Goal: Task Accomplishment & Management: Manage account settings

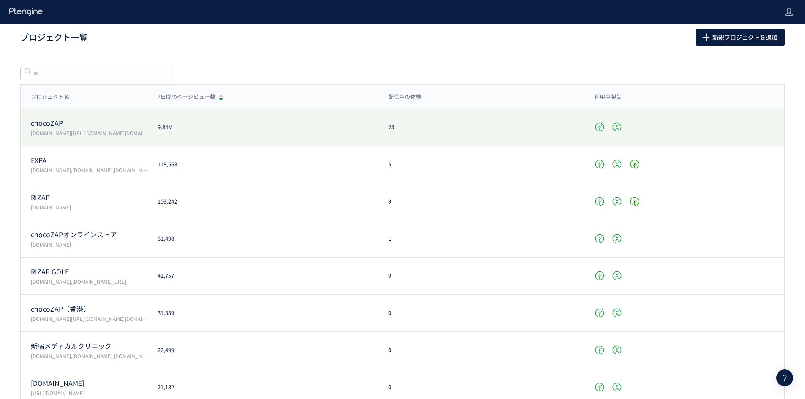
click at [89, 110] on div "chocoZAP chocozap.jp/,zap-id.jp/,web.my-zap.jp/,liff.campaign.chocozap.sumiyoku…" at bounding box center [403, 127] width 764 height 37
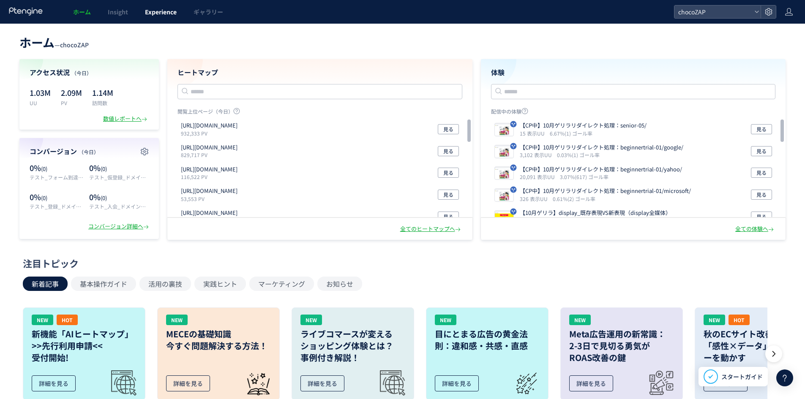
click at [174, 11] on span "Experience" at bounding box center [161, 12] width 32 height 8
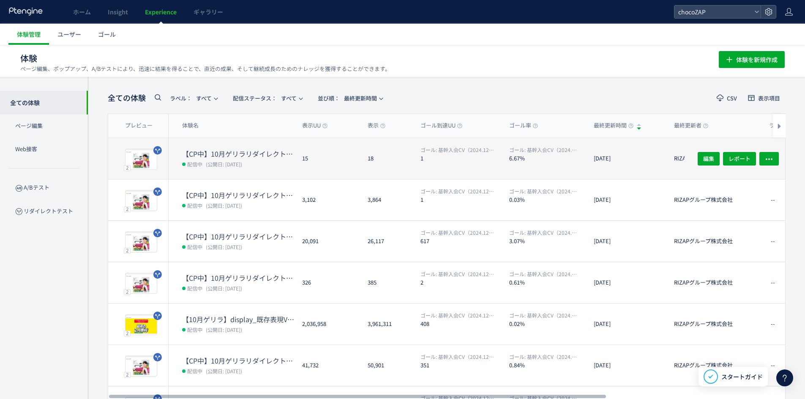
click at [217, 154] on dt "【CP中】10月ゲリラリダイレクト処理：senior-05/" at bounding box center [238, 154] width 113 height 10
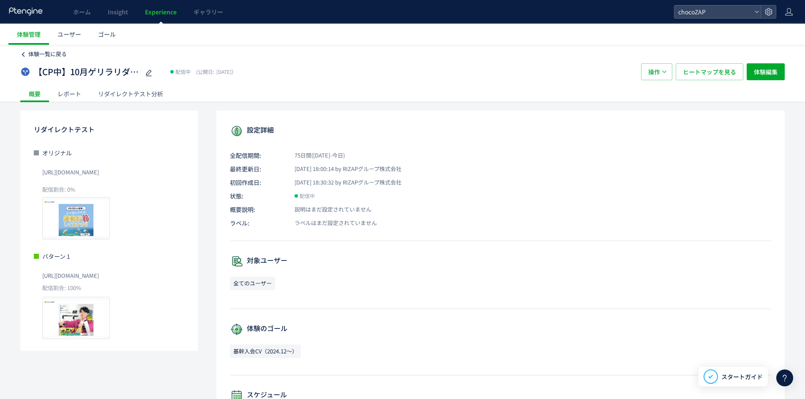
drag, startPoint x: 28, startPoint y: 57, endPoint x: 33, endPoint y: 57, distance: 5.5
click at [33, 57] on link "体験一覧に戻る" at bounding box center [43, 54] width 46 height 8
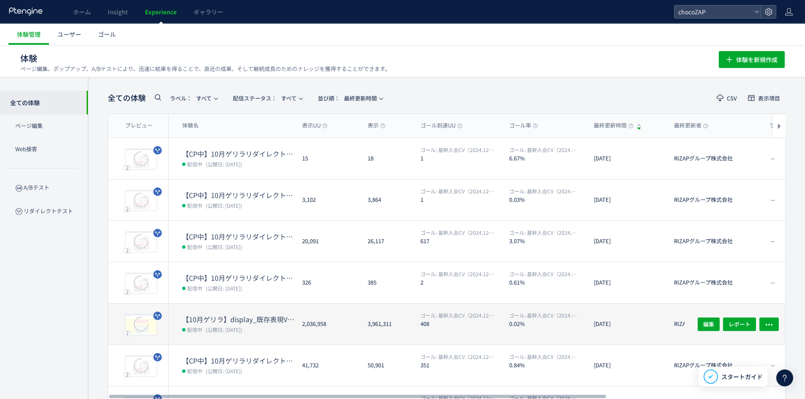
scroll to position [85, 0]
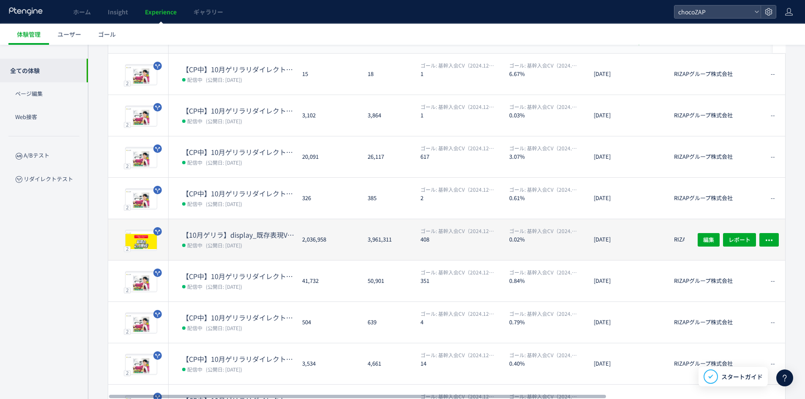
click at [229, 237] on dt "【10月ゲリラ】display_既存表現VS新表現（display全媒体）" at bounding box center [238, 235] width 113 height 10
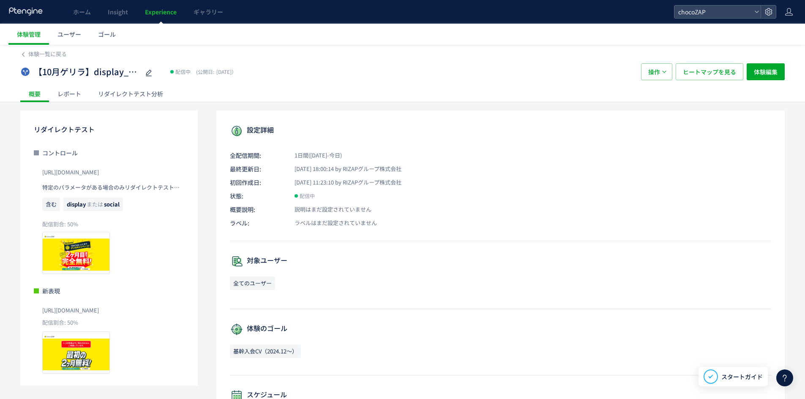
click at [164, 96] on div "リダイレクトテスト分析" at bounding box center [131, 93] width 82 height 17
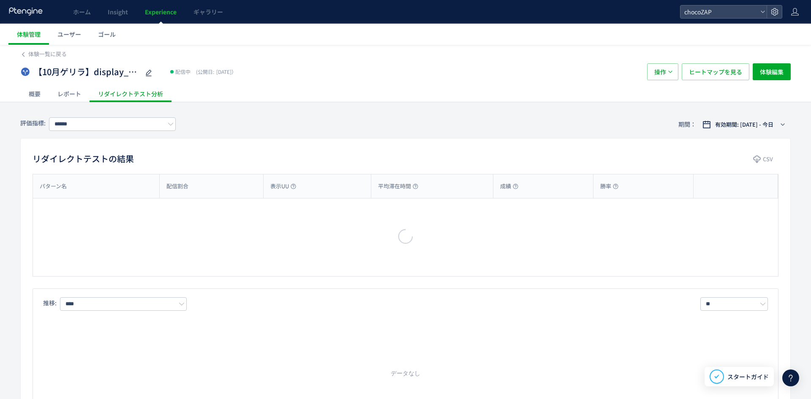
type input "**********"
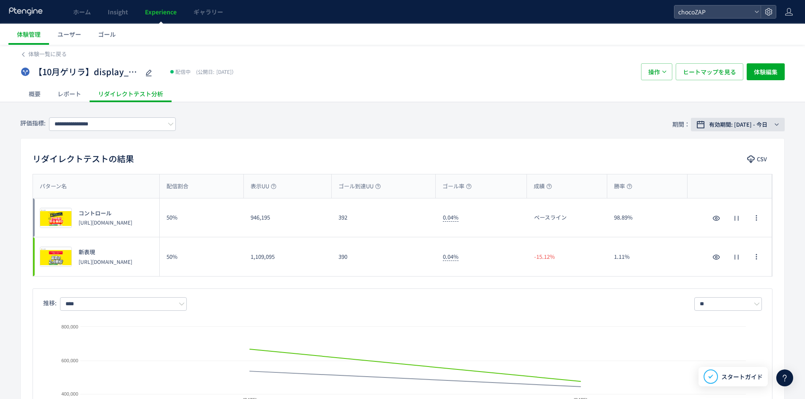
drag, startPoint x: 720, startPoint y: 123, endPoint x: 700, endPoint y: 136, distance: 23.2
click at [720, 123] on span "有効期間: [DATE] - 今日" at bounding box center [738, 124] width 58 height 8
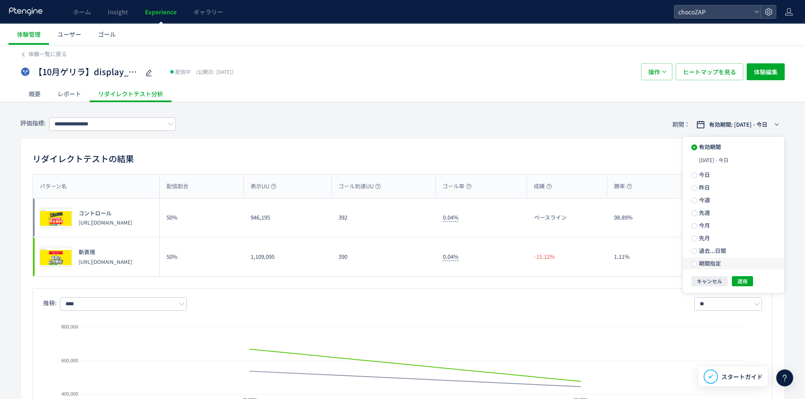
click at [711, 262] on span "期間指定" at bounding box center [709, 263] width 24 height 8
drag, startPoint x: 767, startPoint y: 269, endPoint x: 726, endPoint y: 266, distance: 41.1
click at [767, 269] on div "**********" at bounding box center [737, 263] width 77 height 15
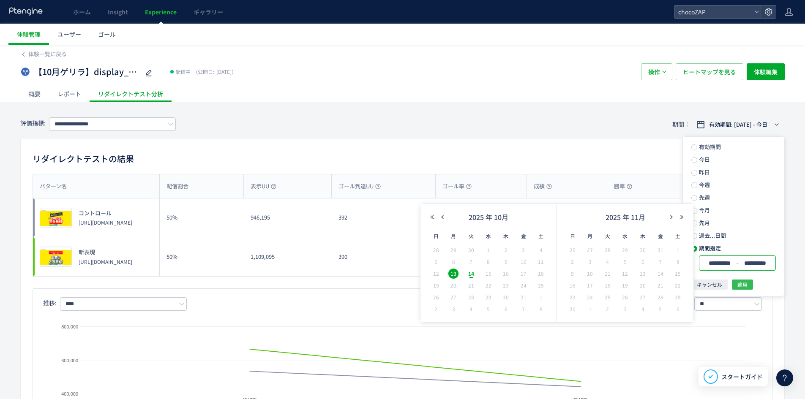
click at [742, 284] on span "適用" at bounding box center [742, 285] width 10 height 10
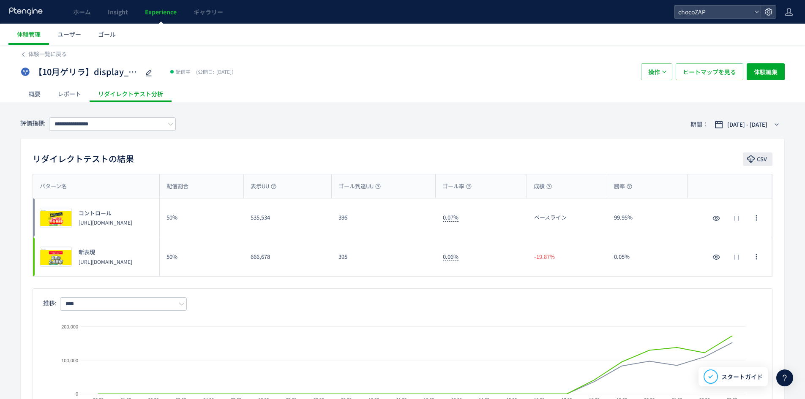
click at [753, 163] on icon "button" at bounding box center [751, 159] width 8 height 8
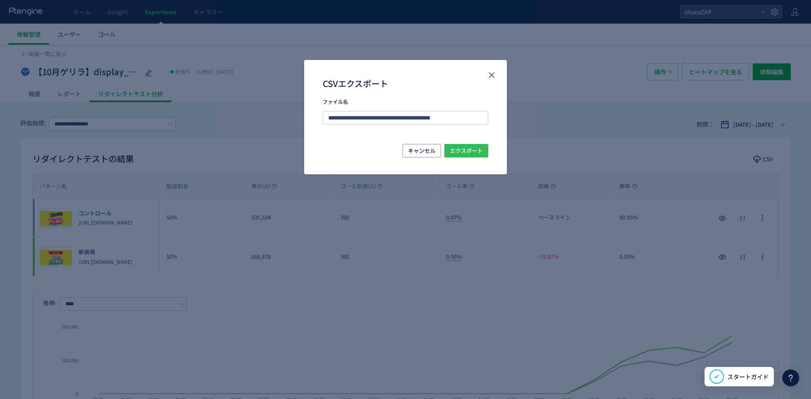
click at [474, 147] on span "エクスポート" at bounding box center [466, 151] width 33 height 14
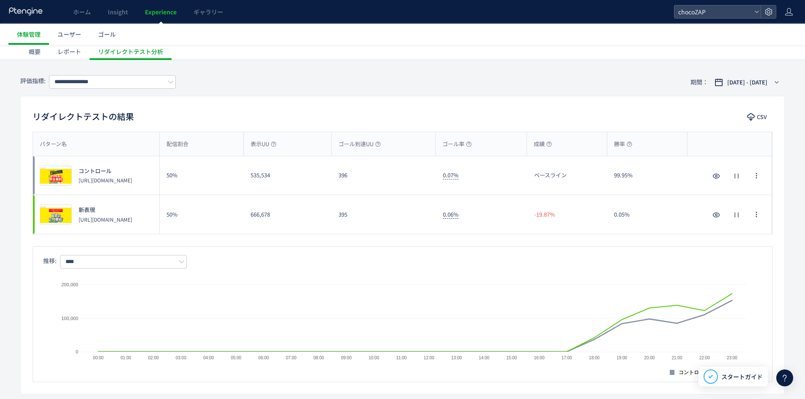
scroll to position [254, 0]
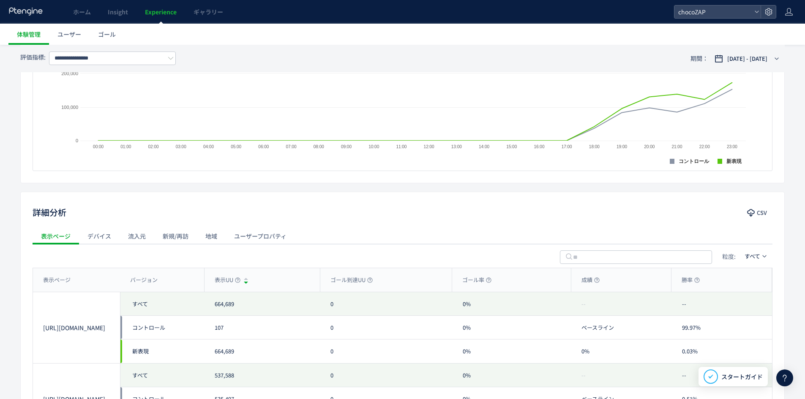
click at [106, 233] on div "デバイス" at bounding box center [99, 236] width 41 height 17
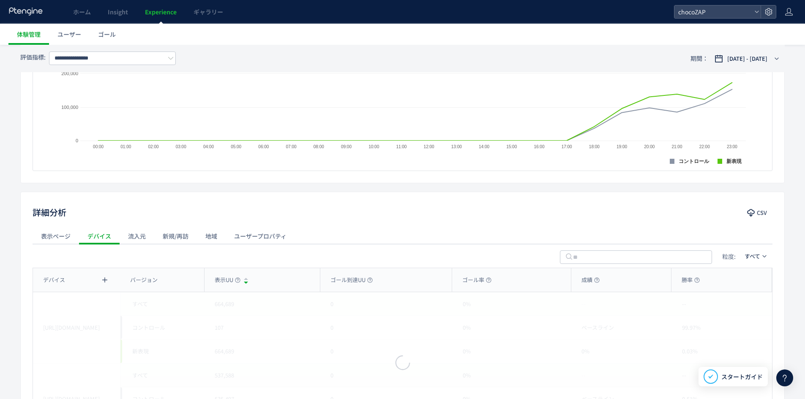
drag, startPoint x: 143, startPoint y: 242, endPoint x: 614, endPoint y: 264, distance: 472.1
click at [143, 242] on div "流入元" at bounding box center [137, 236] width 35 height 17
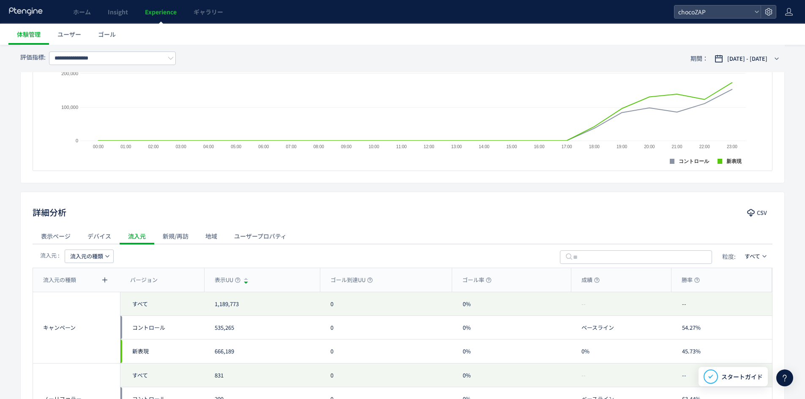
click at [97, 254] on span "流入元の種類" at bounding box center [86, 257] width 33 height 14
click at [101, 174] on li "メディア" at bounding box center [89, 171] width 58 height 15
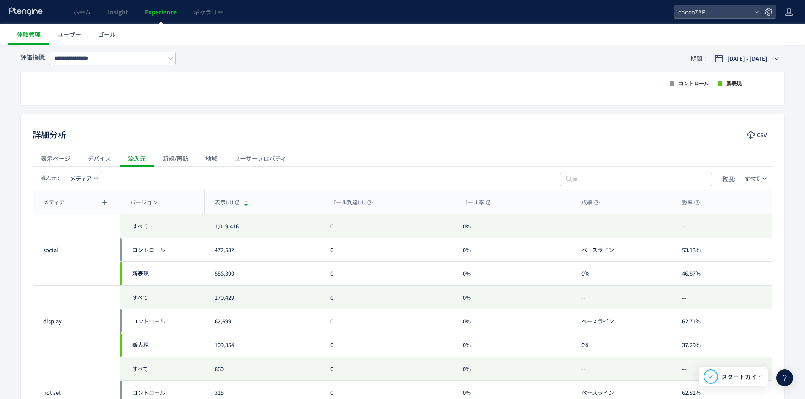
scroll to position [338, 0]
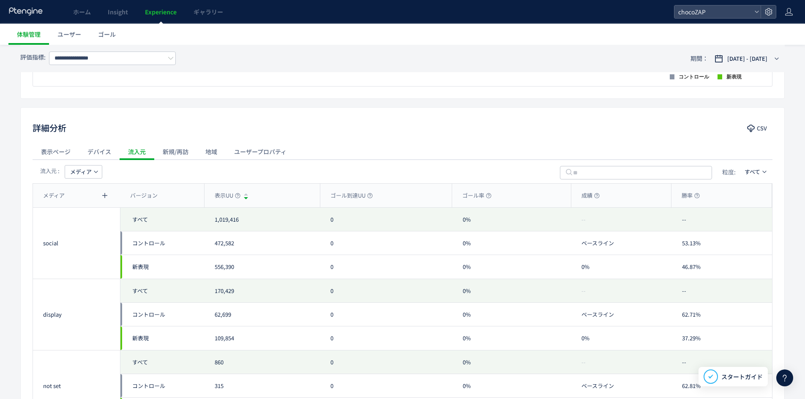
click at [98, 175] on button "メディア" at bounding box center [84, 172] width 38 height 14
click at [89, 228] on li "流入元" at bounding box center [83, 226] width 58 height 15
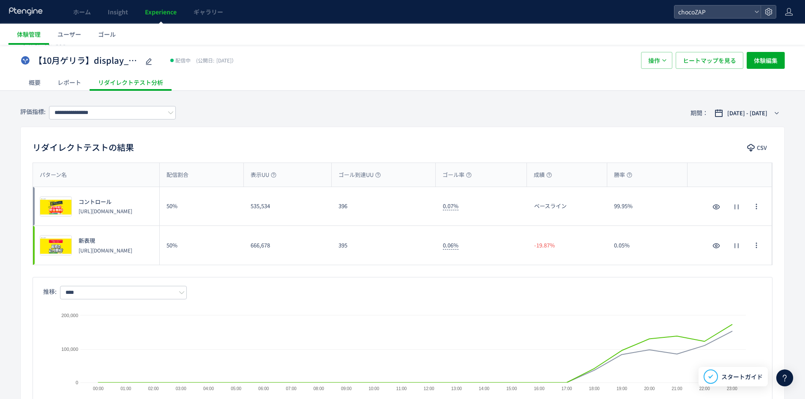
scroll to position [0, 0]
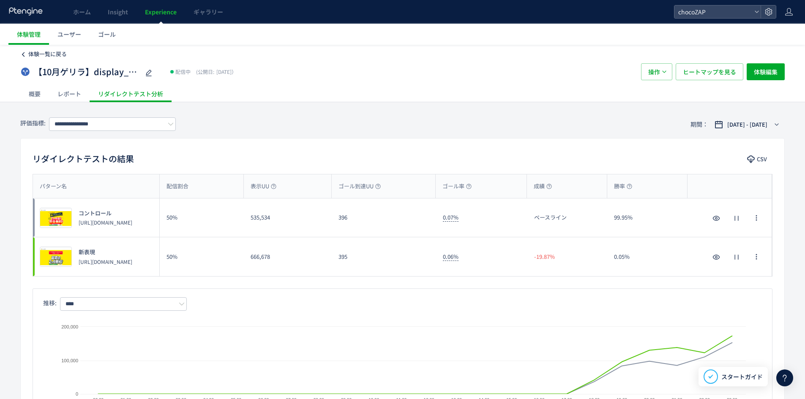
click at [39, 56] on span "体験一覧に戻る" at bounding box center [47, 54] width 38 height 8
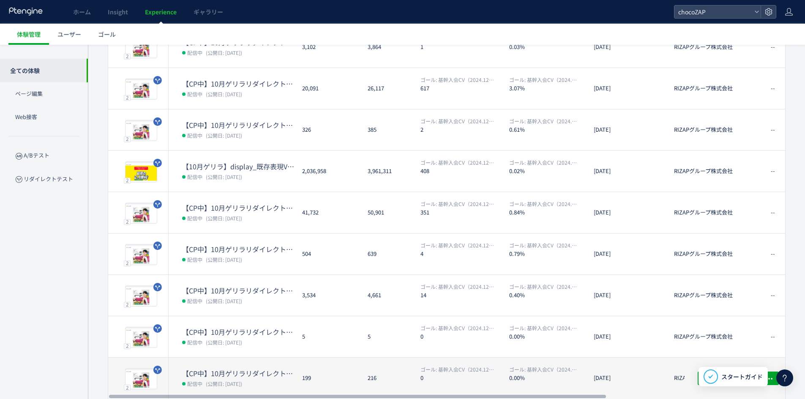
scroll to position [184, 0]
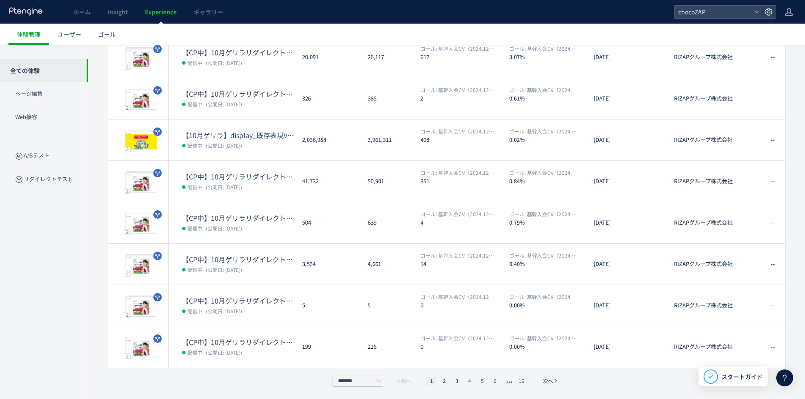
click at [443, 385] on div "******* 前へ 1 2 3 4 5 6 16 次へ" at bounding box center [446, 381] width 232 height 12
click at [441, 380] on li "2" at bounding box center [444, 381] width 8 height 8
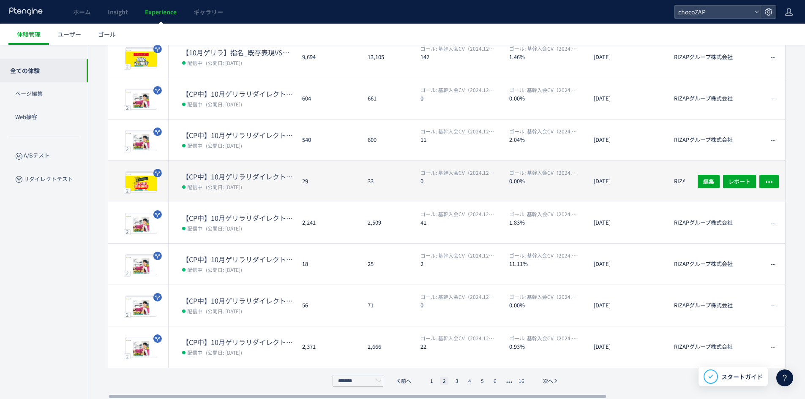
scroll to position [100, 0]
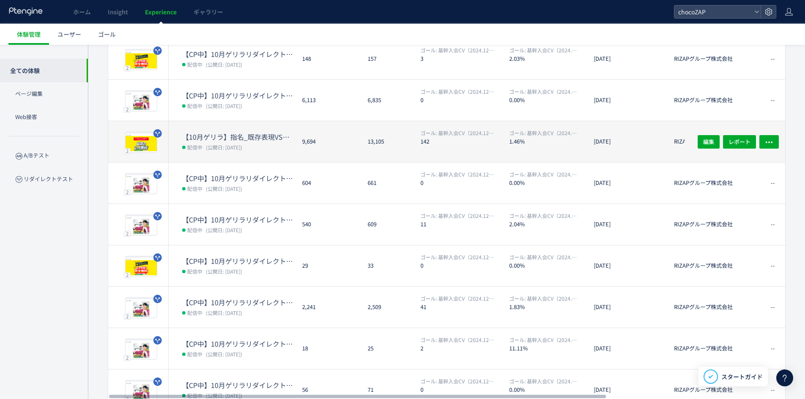
click at [259, 141] on dt "【10月ゲリラ】指名_既存表現VS新表現" at bounding box center [238, 137] width 113 height 10
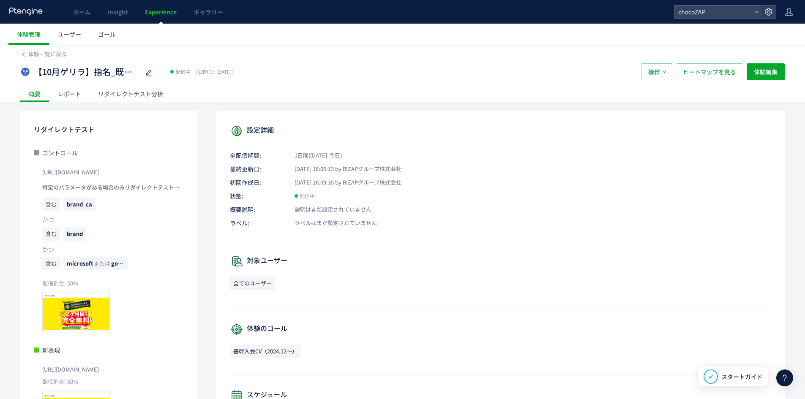
click at [138, 103] on div "体験一覧に戻る 【10月ゲリラ】指名_既存表現VS新表現 配信中 (公開日: 2025/10/13） 操作 ヒートマップを見る 体験編集 概要 レポート リダ…" at bounding box center [402, 302] width 805 height 515
click at [147, 96] on div "リダイレクトテスト分析" at bounding box center [131, 93] width 82 height 17
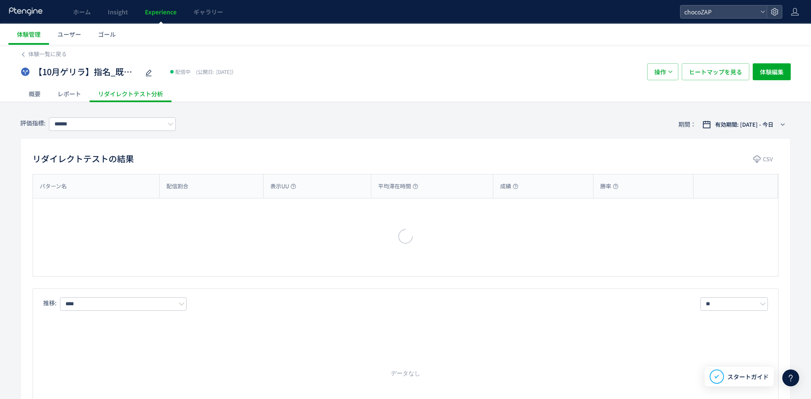
type input "**********"
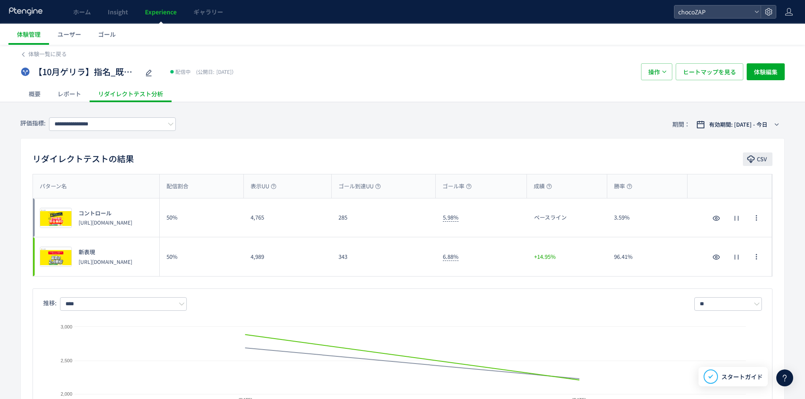
click at [749, 157] on use "button" at bounding box center [751, 160] width 8 height 8
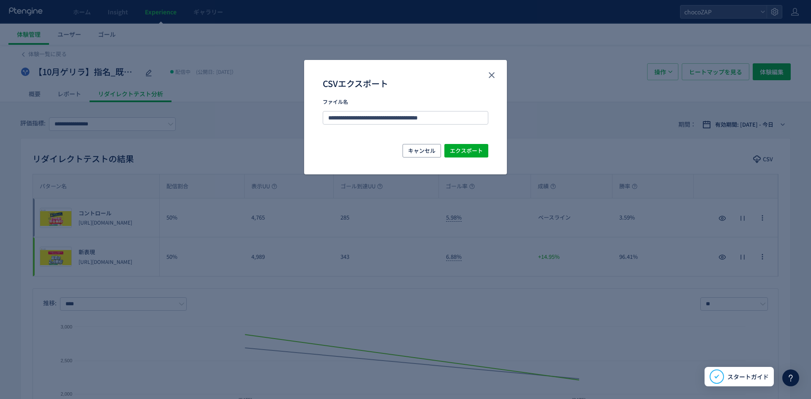
drag, startPoint x: 763, startPoint y: 131, endPoint x: 762, endPoint y: 126, distance: 4.7
click at [763, 130] on div "**********" at bounding box center [405, 199] width 811 height 399
click at [762, 126] on div "**********" at bounding box center [405, 199] width 811 height 399
click at [430, 141] on div "**********" at bounding box center [405, 121] width 203 height 45
drag, startPoint x: 418, startPoint y: 147, endPoint x: 517, endPoint y: 144, distance: 99.0
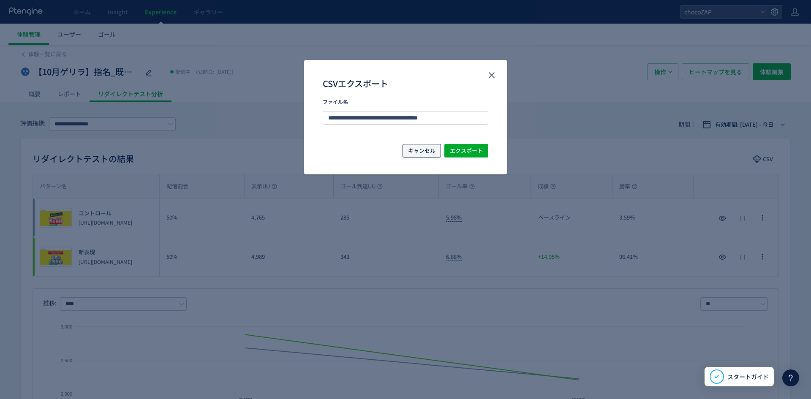
click at [421, 147] on span "キャンセル" at bounding box center [421, 151] width 27 height 14
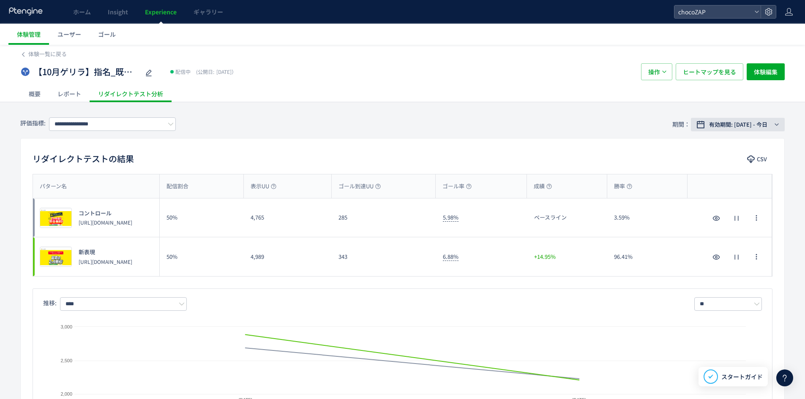
click at [749, 129] on button "有効期間: [DATE] - 今日" at bounding box center [738, 125] width 94 height 14
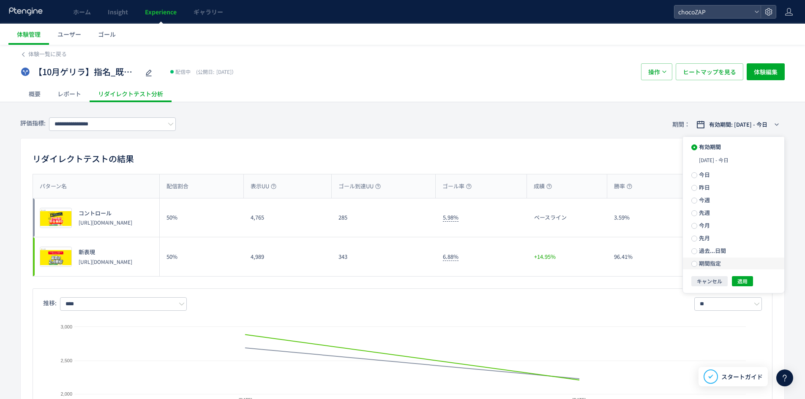
click at [694, 258] on label "期間指定" at bounding box center [733, 264] width 101 height 12
drag, startPoint x: 750, startPoint y: 282, endPoint x: 712, endPoint y: 274, distance: 38.8
click at [750, 282] on button "適用" at bounding box center [742, 285] width 21 height 10
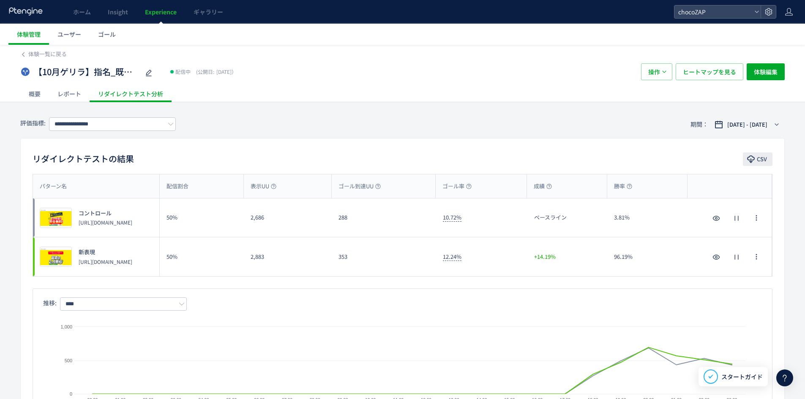
click at [762, 161] on span "CSV" at bounding box center [762, 160] width 10 height 14
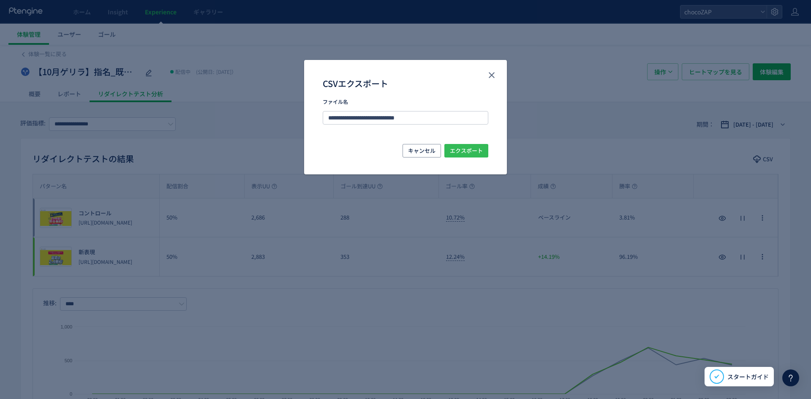
click at [481, 150] on span "エクスポート" at bounding box center [466, 151] width 33 height 14
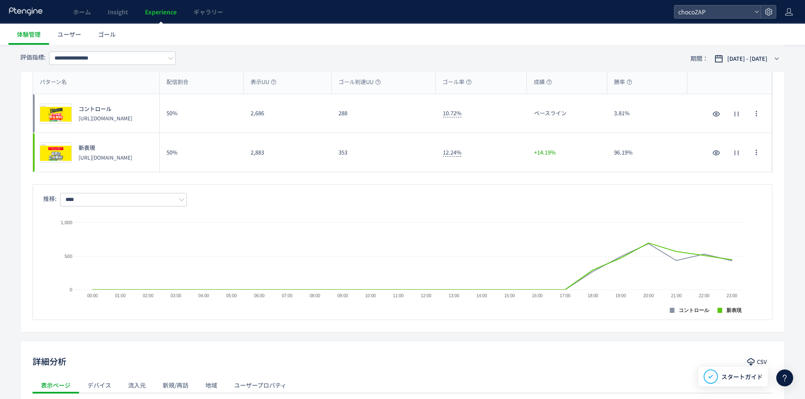
scroll to position [296, 0]
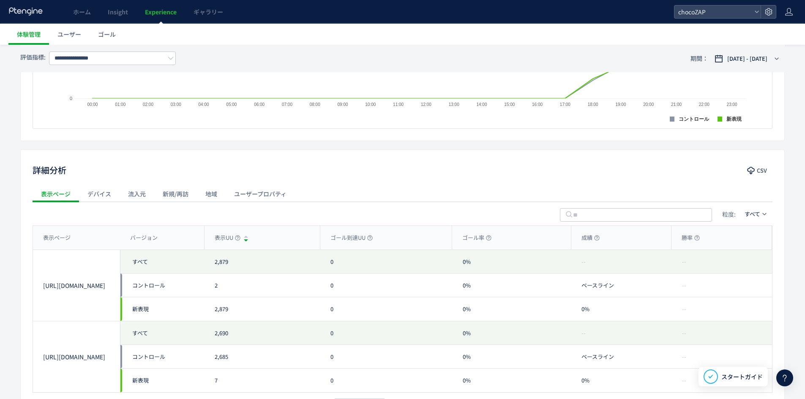
drag, startPoint x: 79, startPoint y: 198, endPoint x: 91, endPoint y: 195, distance: 12.6
click at [82, 197] on div "デバイス" at bounding box center [99, 194] width 41 height 17
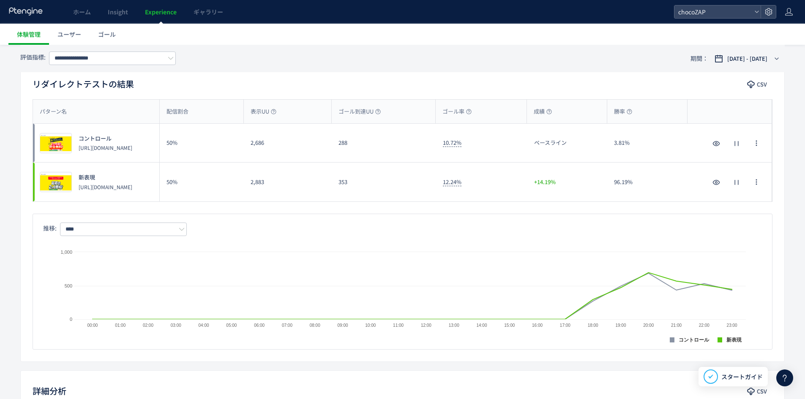
scroll to position [0, 0]
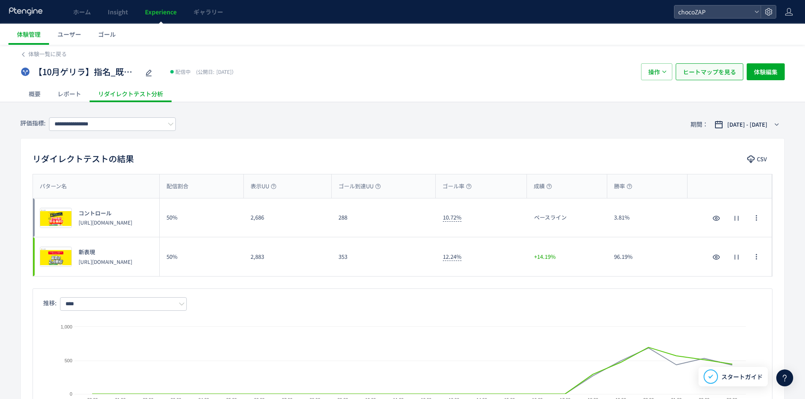
click at [741, 79] on button "ヒートマップを見る" at bounding box center [710, 71] width 68 height 17
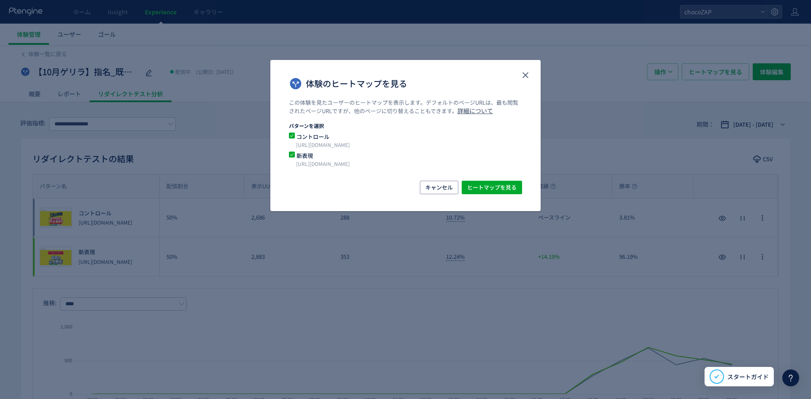
click at [492, 180] on div "この体験を見たユーザーのヒートマップを表示します。デフォルトのページURLは、最も閲覧されたページURLですが、他のページに切り替えることもできます。 詳細に…" at bounding box center [405, 140] width 270 height 82
click at [497, 189] on span "ヒートマップを見る" at bounding box center [491, 188] width 49 height 14
click at [526, 75] on use "close" at bounding box center [526, 75] width 6 height 6
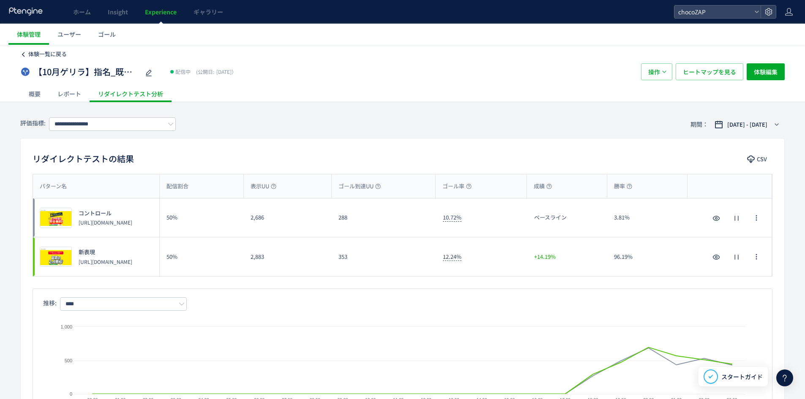
click at [38, 55] on span "体験一覧に戻る" at bounding box center [47, 54] width 38 height 8
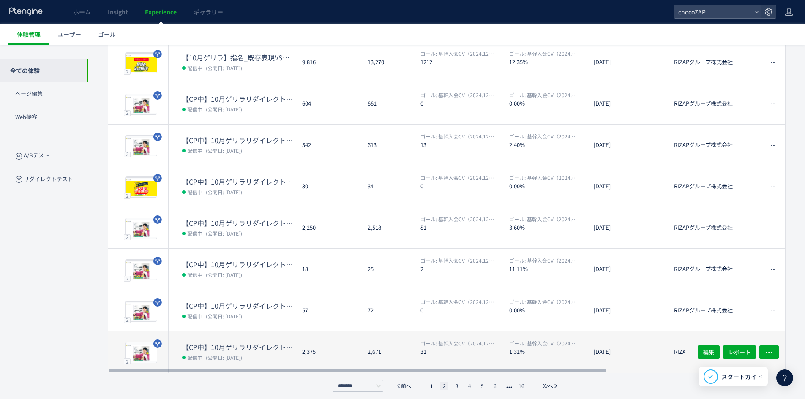
scroll to position [184, 0]
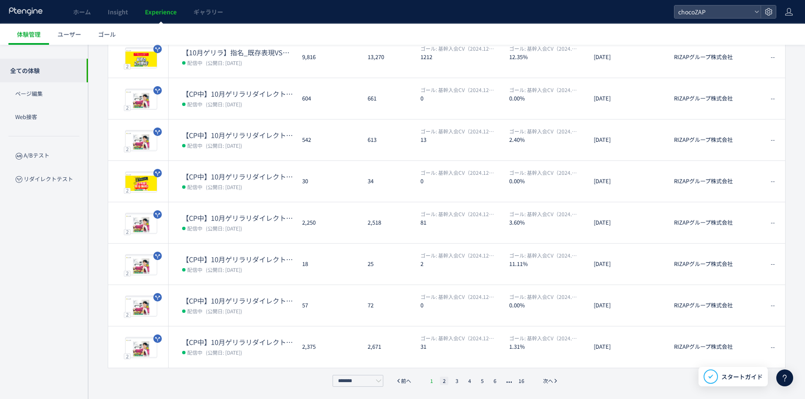
click at [427, 379] on li "1" at bounding box center [431, 381] width 8 height 8
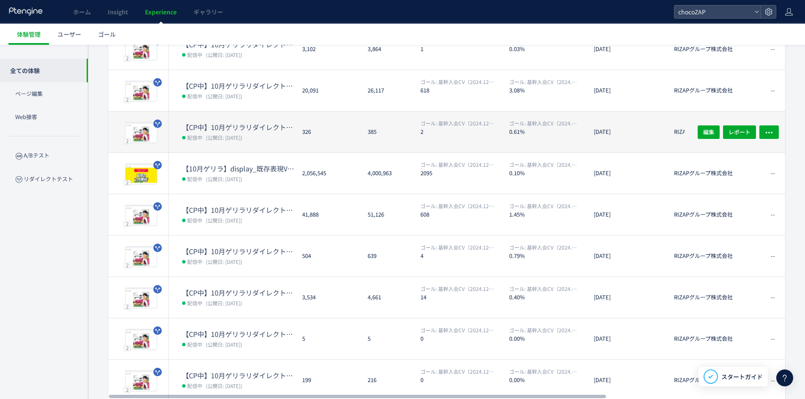
scroll to position [142, 0]
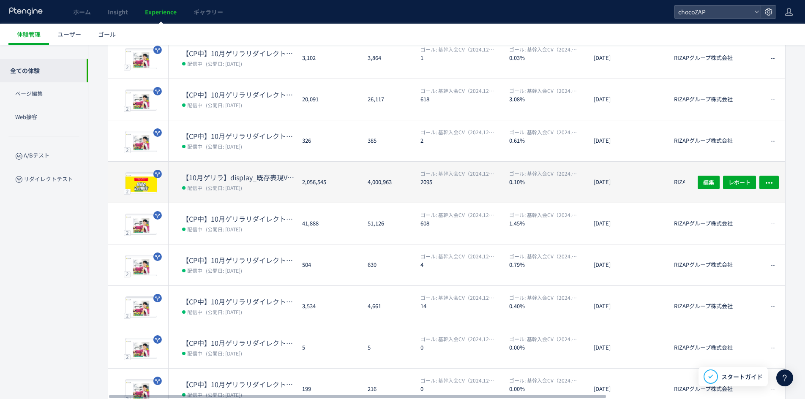
click at [249, 177] on dt "【10月ゲリラ】display_既存表現VS新表現（display全媒体）" at bounding box center [238, 178] width 113 height 10
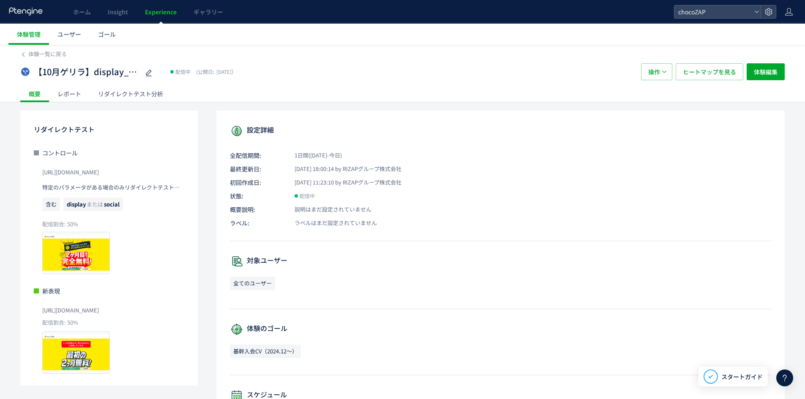
click at [138, 92] on div "リダイレクトテスト分析" at bounding box center [131, 93] width 82 height 17
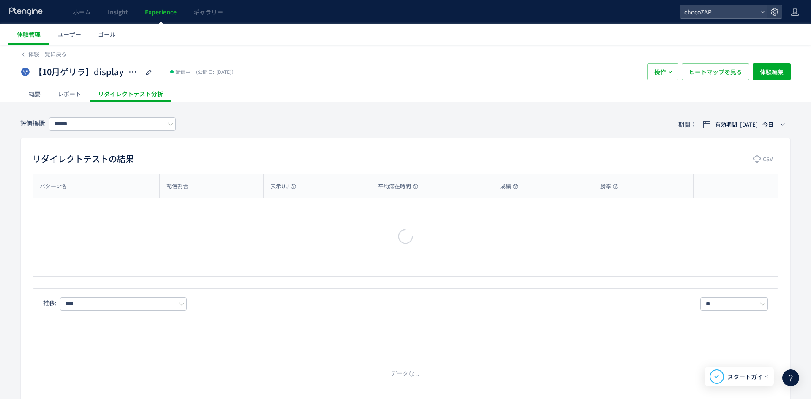
type input "**********"
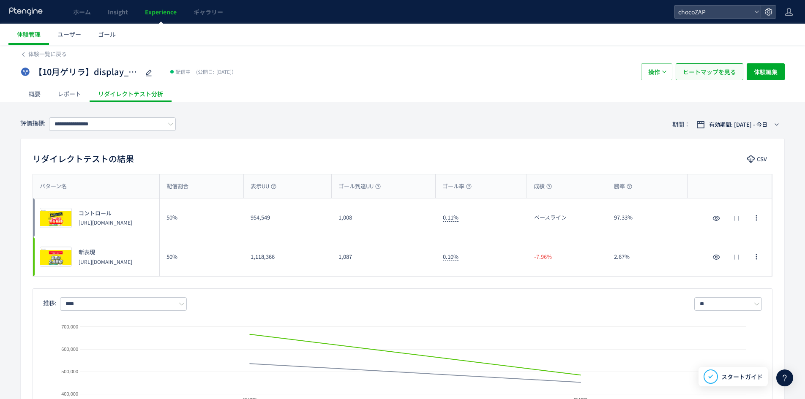
click at [714, 78] on span "ヒートマップを見る" at bounding box center [709, 71] width 53 height 17
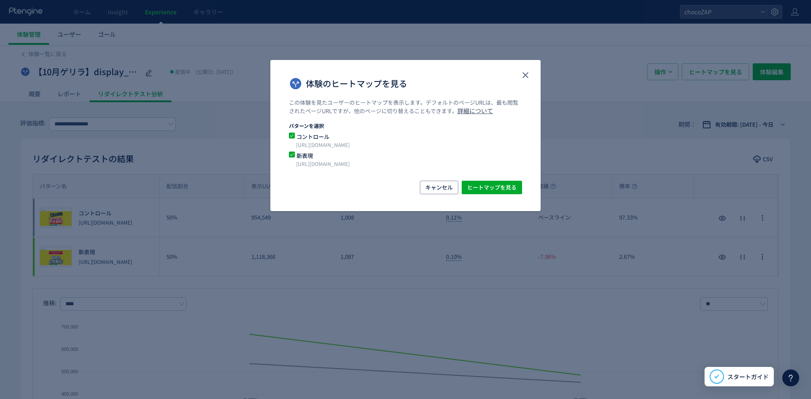
click at [518, 178] on div "この体験を見たユーザーのヒートマップを表示します。デフォルトのページURLは、最も閲覧されたページURLですが、他のページに切り替えることもできます。 詳細に…" at bounding box center [405, 140] width 270 height 82
click at [518, 180] on div "この体験を見たユーザーのヒートマップを表示します。デフォルトのページURLは、最も閲覧されたページURLですが、他のページに切り替えることもできます。 詳細に…" at bounding box center [405, 140] width 270 height 82
click at [518, 181] on div "体験のヒートマップを見る この体験を見たユーザーのヒートマップを表示します。デフォルトのページURLは、最も閲覧されたページURLですが、他のページに切り替え…" at bounding box center [405, 135] width 270 height 151
click at [505, 188] on span "ヒートマップを見る" at bounding box center [491, 188] width 49 height 14
click at [523, 79] on icon "close" at bounding box center [526, 75] width 10 height 10
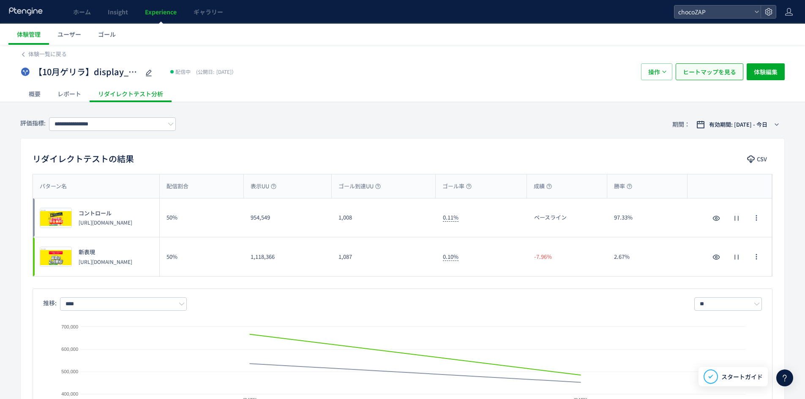
click at [709, 77] on span "ヒートマップを見る" at bounding box center [709, 71] width 53 height 17
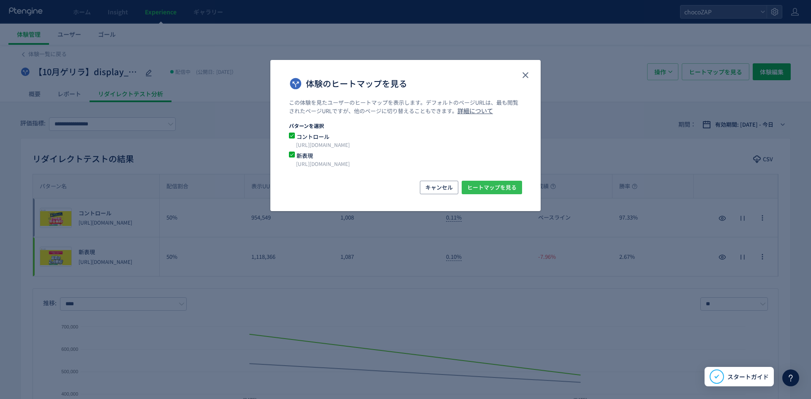
click at [494, 189] on span "ヒートマップを見る" at bounding box center [491, 188] width 49 height 14
click at [527, 74] on use "close" at bounding box center [526, 75] width 6 height 6
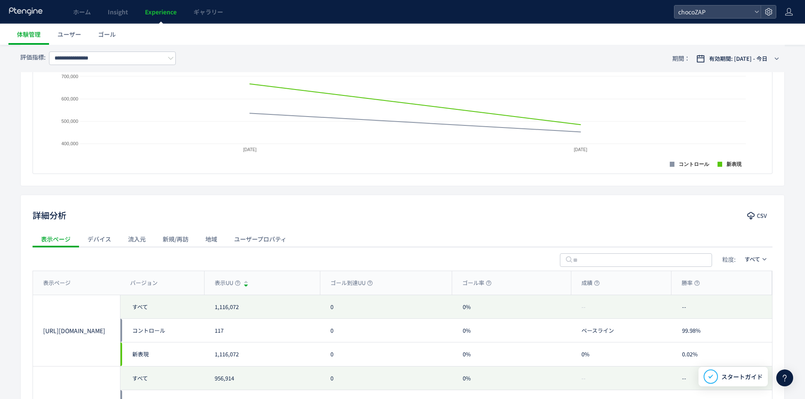
scroll to position [296, 0]
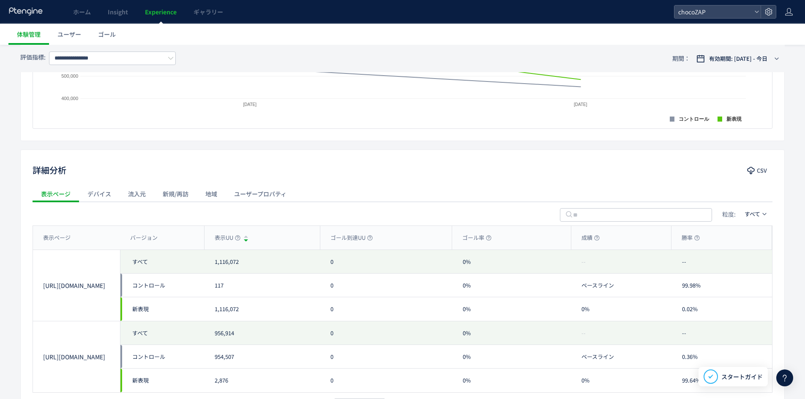
click at [116, 199] on div "デバイス" at bounding box center [99, 194] width 41 height 17
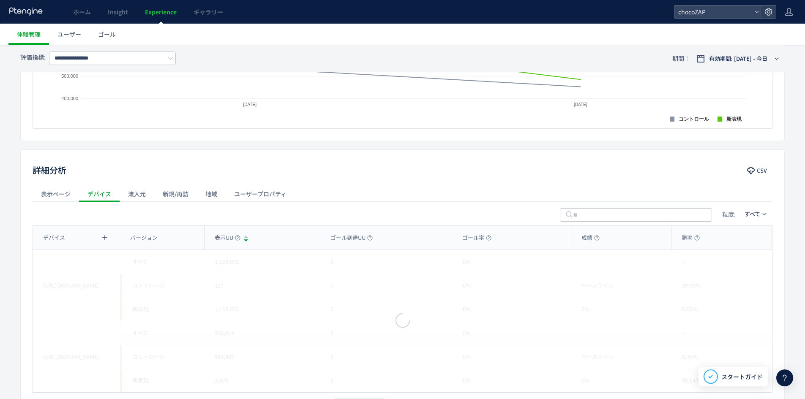
click at [130, 194] on div "流入元" at bounding box center [137, 194] width 35 height 17
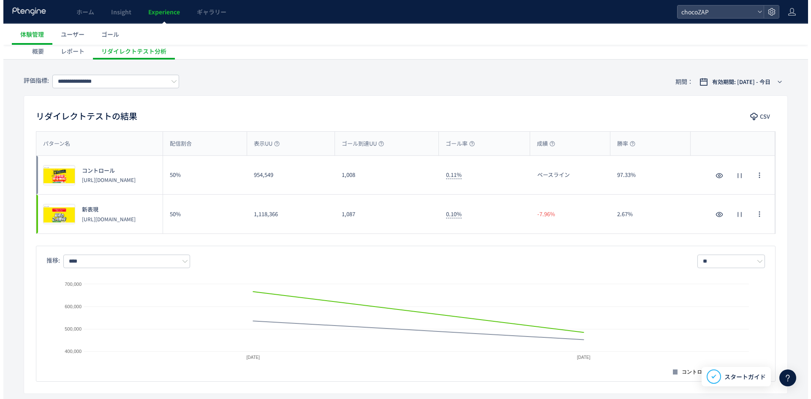
scroll to position [42, 0]
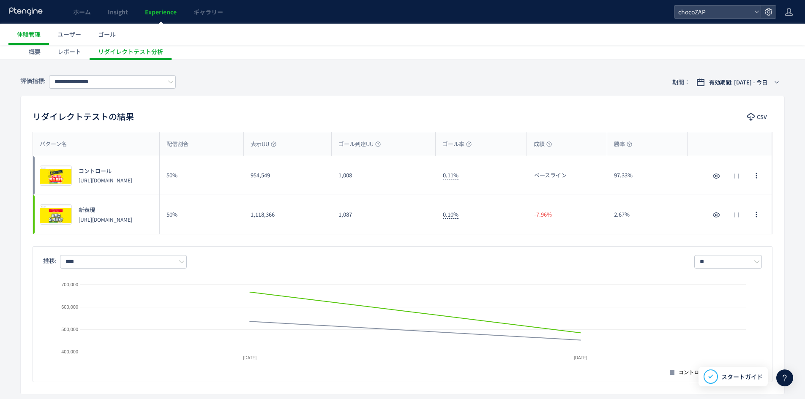
click at [74, 52] on div "レポート" at bounding box center [69, 51] width 41 height 17
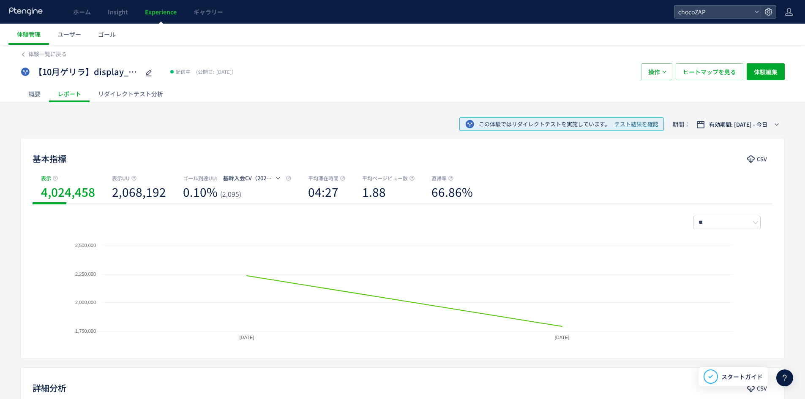
click at [154, 100] on div "リダイレクトテスト分析" at bounding box center [131, 93] width 82 height 17
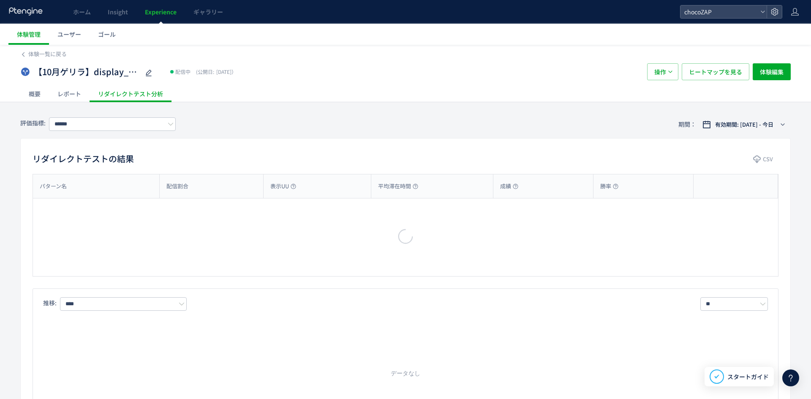
type input "**********"
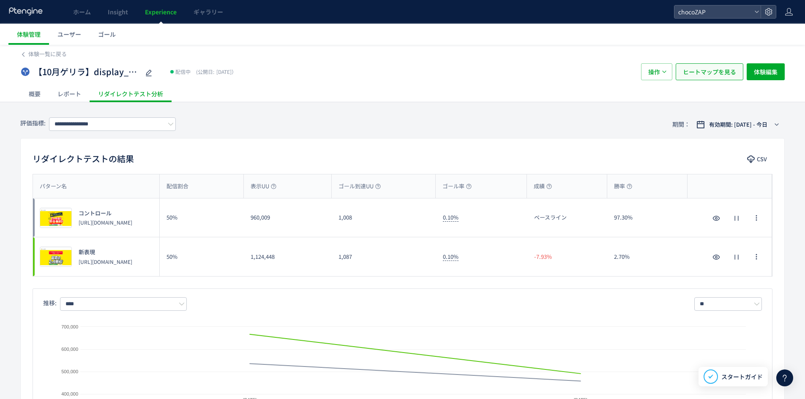
click at [729, 74] on span "ヒートマップを見る" at bounding box center [709, 71] width 53 height 17
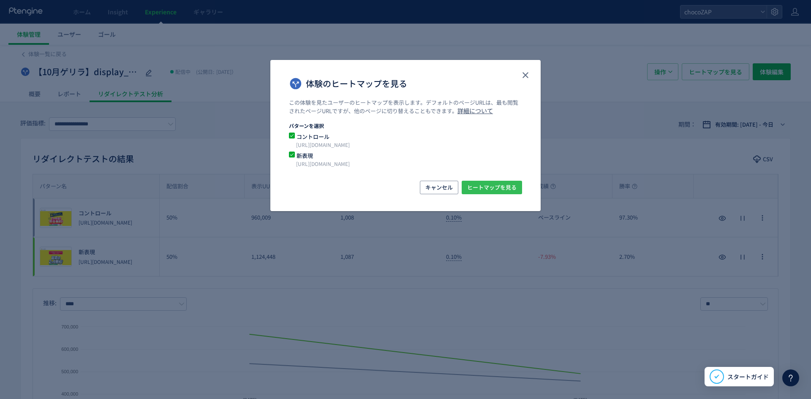
click at [500, 185] on span "ヒートマップを見る" at bounding box center [491, 188] width 49 height 14
click at [524, 71] on icon "close" at bounding box center [526, 75] width 10 height 10
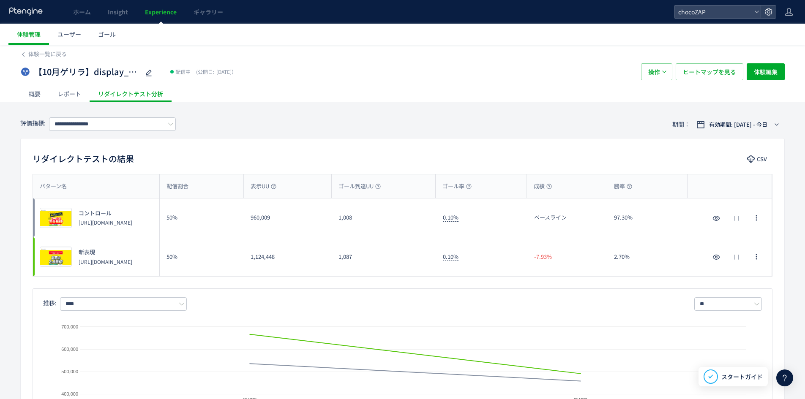
click at [685, 85] on div "【10月ゲリラ】display_既存表現VS新表現（display全媒体） 配信中 (公開日: 2025/10/13） 操作 ヒートマップを見る 体験編集" at bounding box center [402, 71] width 764 height 27
click at [690, 73] on span "ヒートマップを見る" at bounding box center [709, 71] width 53 height 17
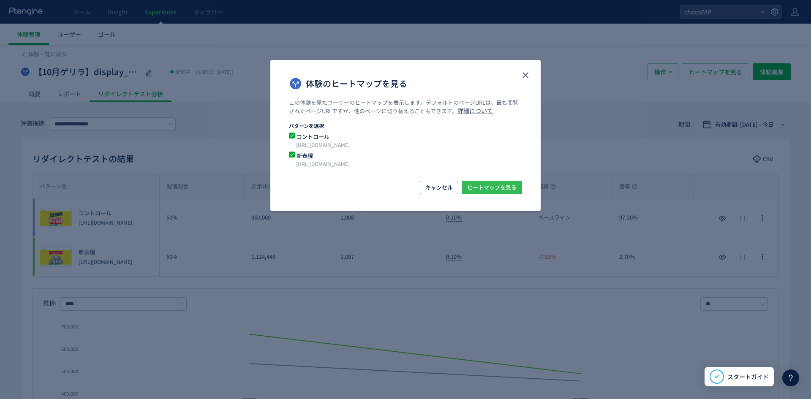
click at [486, 188] on span "ヒートマップを見る" at bounding box center [491, 188] width 49 height 14
click at [524, 74] on use "close" at bounding box center [526, 75] width 6 height 6
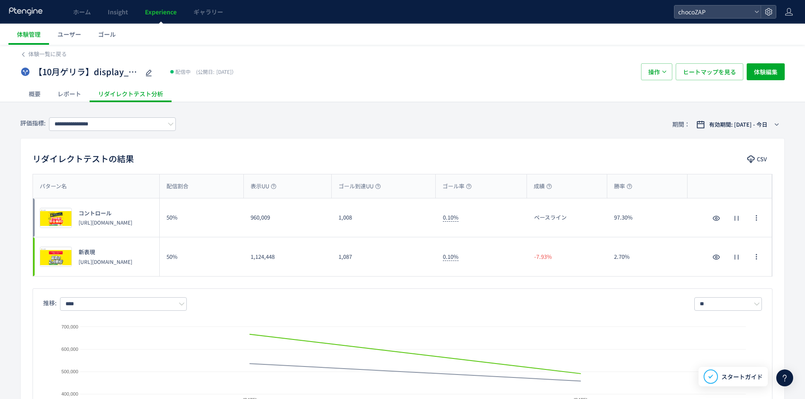
click at [386, 111] on div "**********" at bounding box center [402, 124] width 764 height 27
click at [760, 156] on span "CSV" at bounding box center [762, 160] width 10 height 14
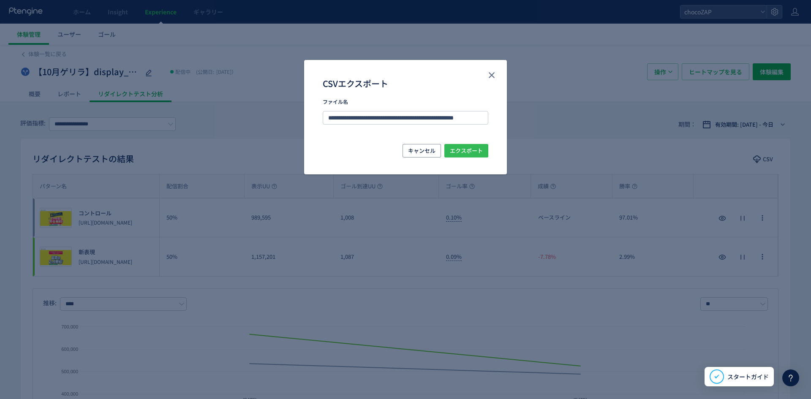
click at [477, 150] on span "エクスポート" at bounding box center [466, 151] width 33 height 14
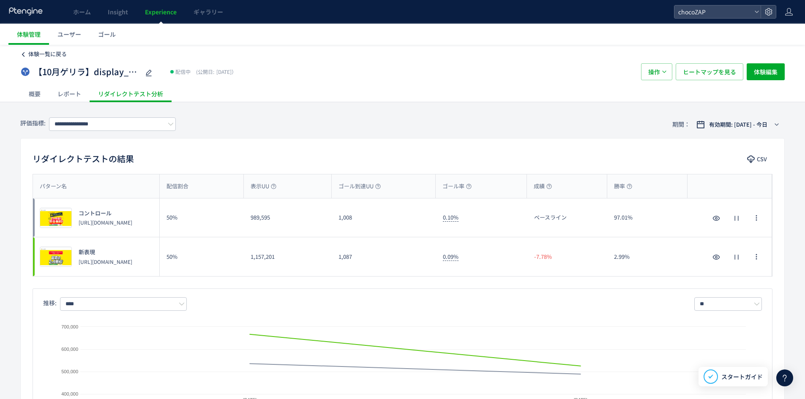
click at [28, 56] on link "体験一覧に戻る" at bounding box center [43, 54] width 46 height 8
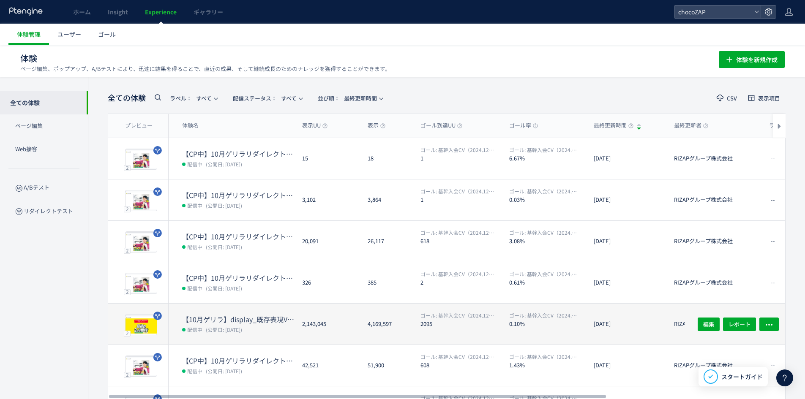
click at [267, 320] on dt "【10月ゲリラ】display_既存表現VS新表現（display全媒体）" at bounding box center [238, 320] width 113 height 10
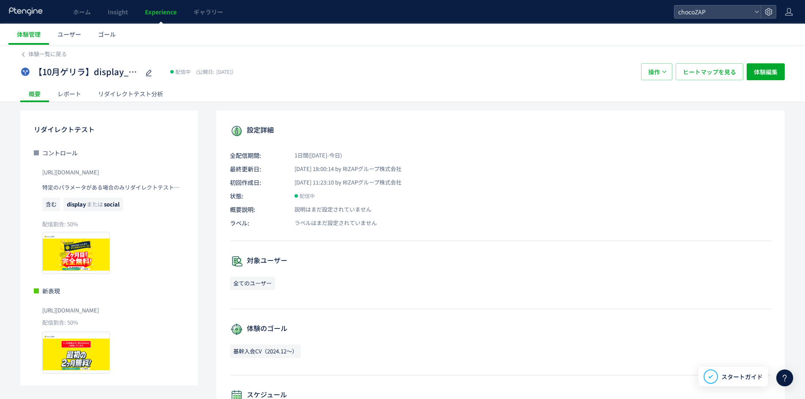
click at [152, 91] on div "リダイレクトテスト分析" at bounding box center [131, 93] width 82 height 17
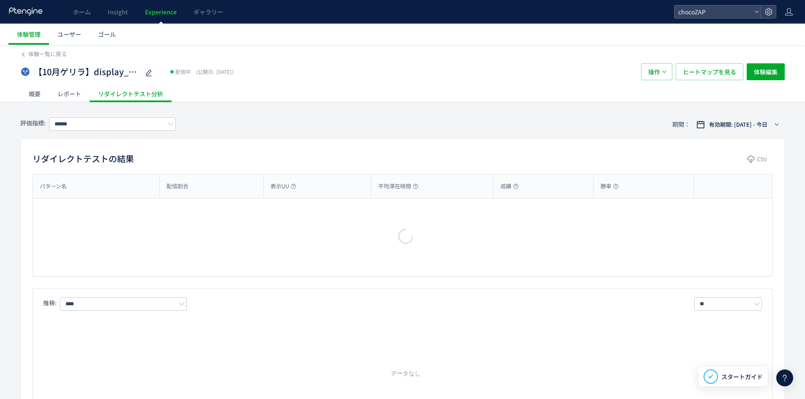
type input "**********"
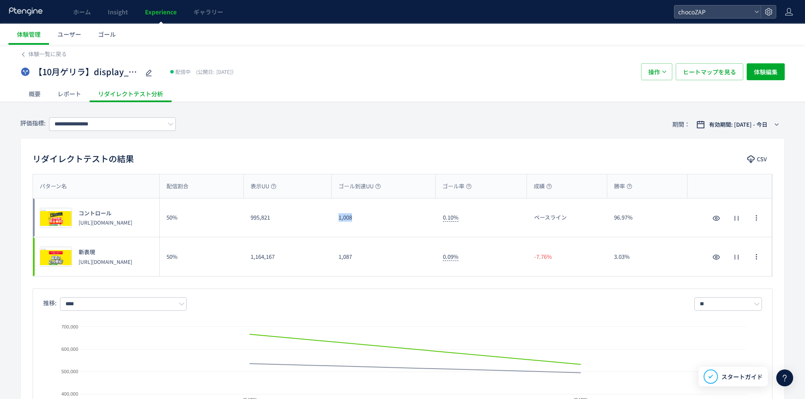
drag, startPoint x: 357, startPoint y: 214, endPoint x: 329, endPoint y: 216, distance: 27.6
click at [329, 216] on div "プレビュー コントロール [URL][DOMAIN_NAME] 50% 995,821 1,008 0.10% ベースライン 96.97% プレビュー コント…" at bounding box center [402, 218] width 739 height 39
click at [327, 135] on div "**********" at bounding box center [402, 124] width 764 height 27
drag, startPoint x: 357, startPoint y: 222, endPoint x: 337, endPoint y: 223, distance: 20.3
click at [337, 223] on div "1,008" at bounding box center [384, 218] width 104 height 38
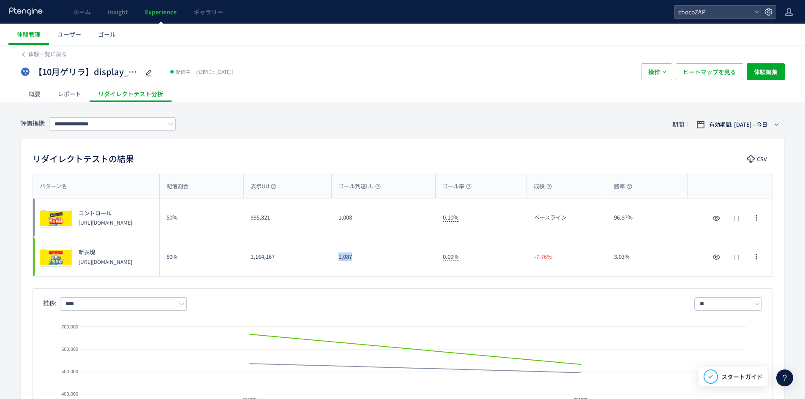
drag, startPoint x: 362, startPoint y: 255, endPoint x: 338, endPoint y: 254, distance: 24.5
click at [338, 254] on div "1,087" at bounding box center [384, 256] width 104 height 39
drag, startPoint x: 466, startPoint y: 254, endPoint x: 433, endPoint y: 250, distance: 33.1
click at [433, 250] on div "プレビュー 新表現 [URL][DOMAIN_NAME] 50% 1,164,167 1,087 0.09% -7.76% 3.03% プレビュー 新表現 […" at bounding box center [402, 256] width 739 height 39
drag, startPoint x: 437, startPoint y: 217, endPoint x: 423, endPoint y: 218, distance: 14.9
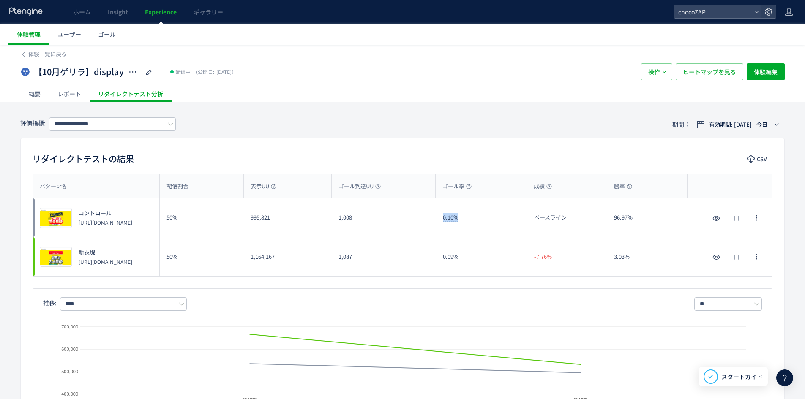
click at [423, 218] on div "プレビュー コントロール [URL][DOMAIN_NAME] 50% 995,821 1,008 0.10% ベースライン 96.97% プレビュー コント…" at bounding box center [402, 218] width 739 height 39
drag, startPoint x: 271, startPoint y: 216, endPoint x: 248, endPoint y: 216, distance: 22.8
click at [248, 216] on div "995,821" at bounding box center [288, 218] width 88 height 38
copy div "995,821"
drag, startPoint x: 271, startPoint y: 257, endPoint x: 240, endPoint y: 257, distance: 31.3
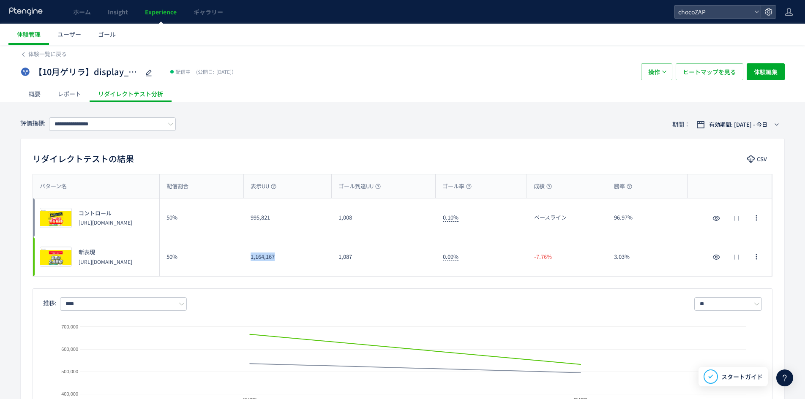
click at [240, 257] on div "プレビュー 新表現 [URL][DOMAIN_NAME] 50% 1,164,167 1,087 0.09% -7.76% 3.03% プレビュー 新表現 […" at bounding box center [402, 256] width 739 height 39
copy div "1,164,167"
click at [32, 54] on span "体験一覧に戻る" at bounding box center [47, 54] width 38 height 8
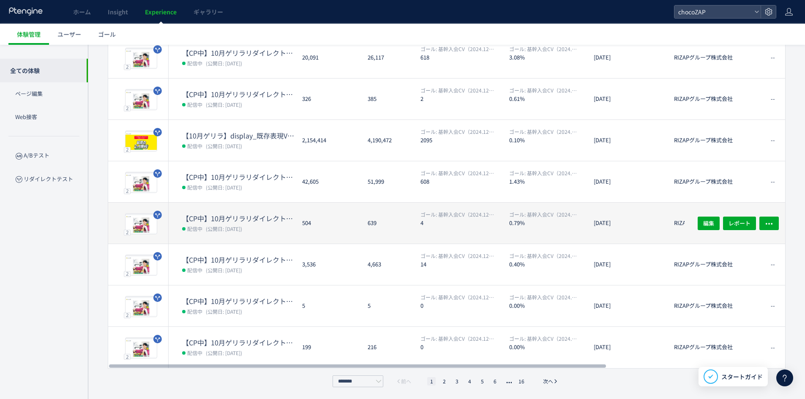
scroll to position [184, 0]
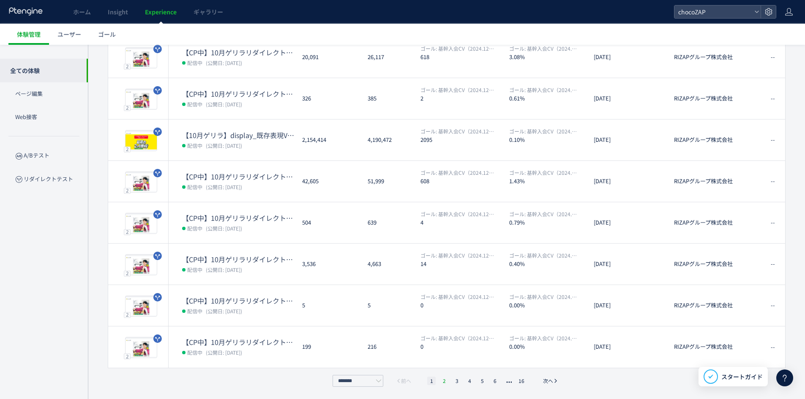
click at [446, 382] on li "2" at bounding box center [444, 381] width 8 height 8
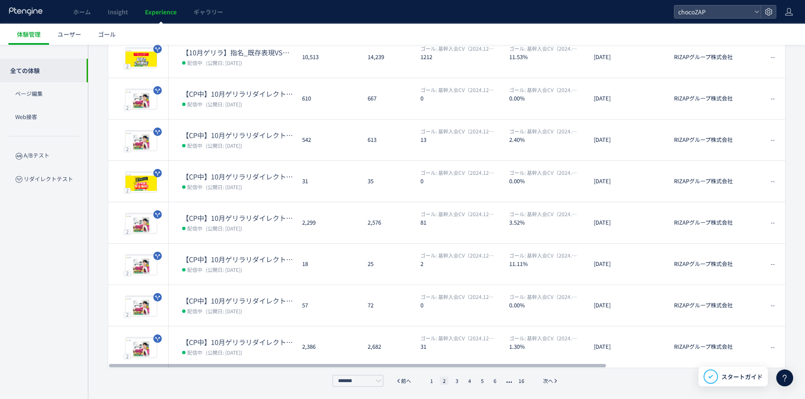
scroll to position [57, 0]
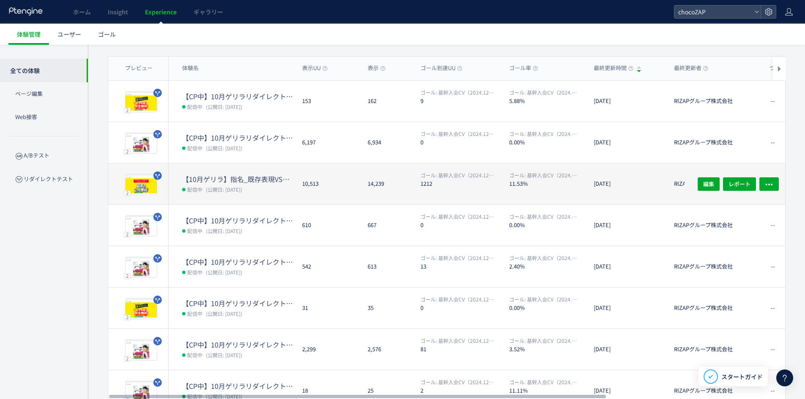
click at [234, 182] on dt "【10月ゲリラ】指名_既存表現VS新表現" at bounding box center [238, 180] width 113 height 10
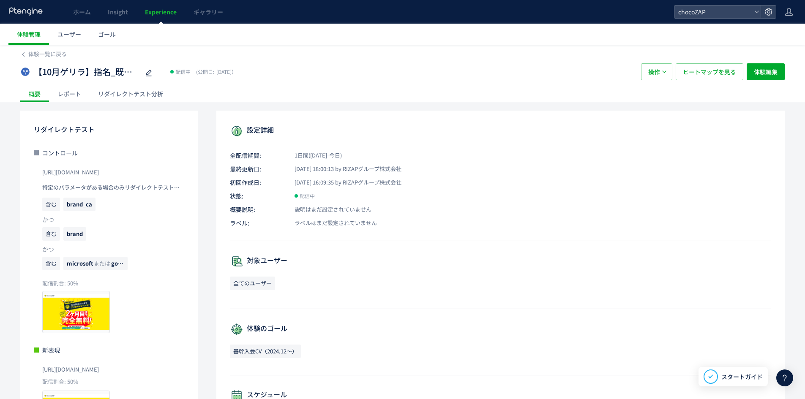
click at [151, 98] on div "リダイレクトテスト分析" at bounding box center [131, 93] width 82 height 17
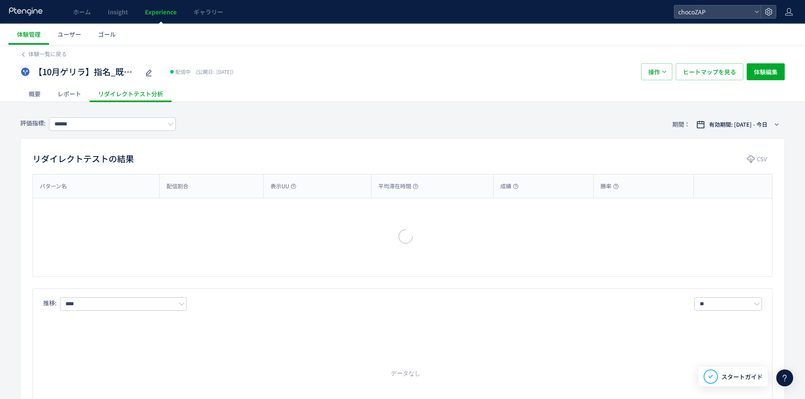
type input "**********"
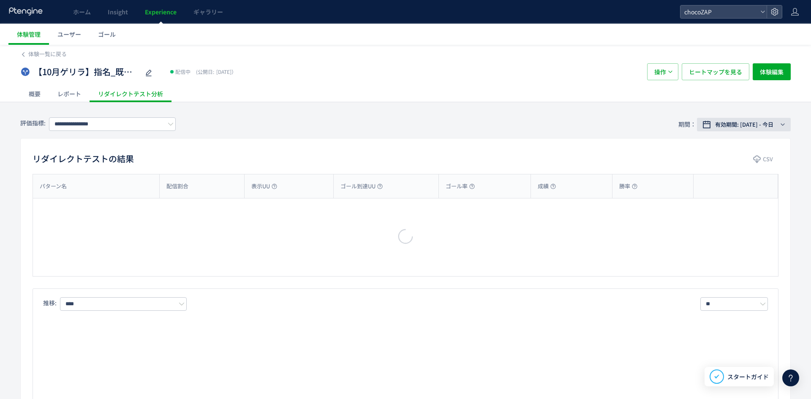
click at [730, 122] on span "有効期間: [DATE] - 今日" at bounding box center [744, 124] width 58 height 8
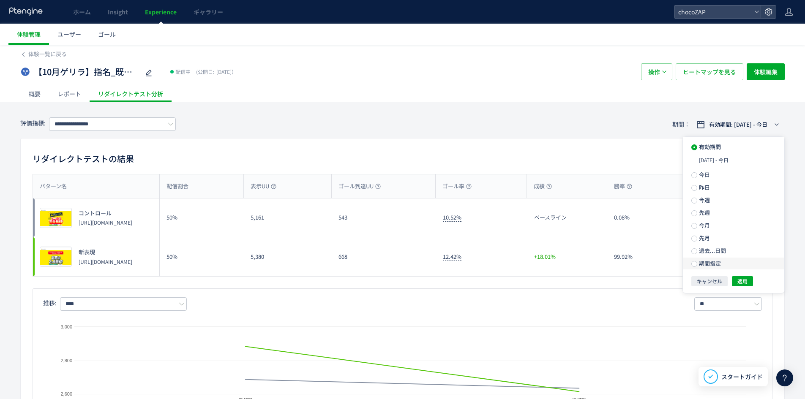
click at [711, 265] on span "期間指定" at bounding box center [709, 263] width 24 height 8
click at [760, 265] on input "**********" at bounding box center [755, 263] width 32 height 6
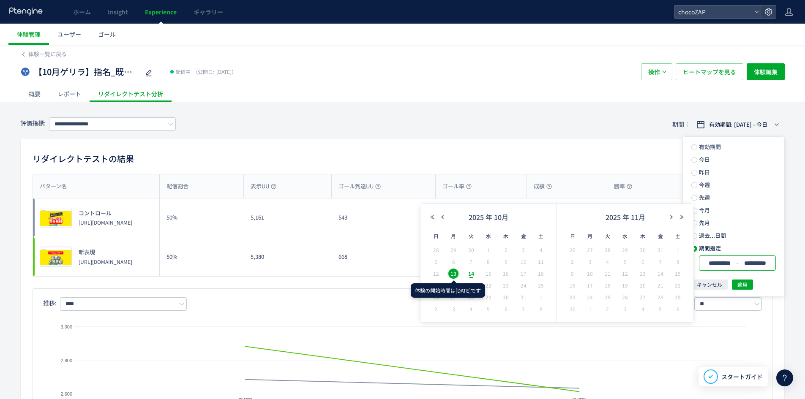
click at [453, 275] on span "13" at bounding box center [453, 274] width 10 height 10
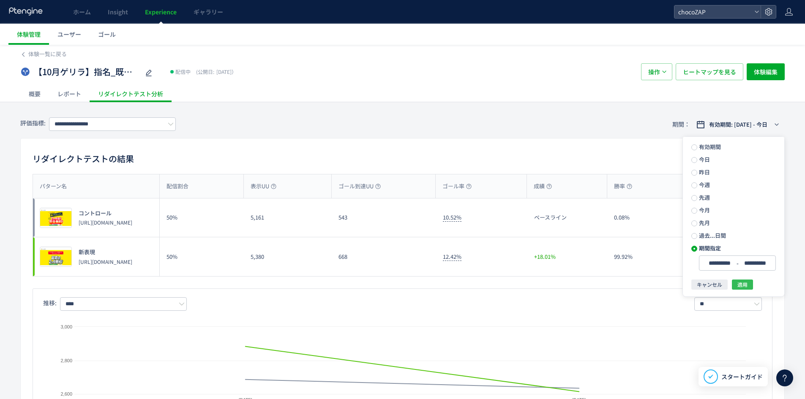
drag, startPoint x: 730, startPoint y: 278, endPoint x: 735, endPoint y: 278, distance: 5.5
click at [730, 278] on div "**********" at bounding box center [733, 213] width 101 height 153
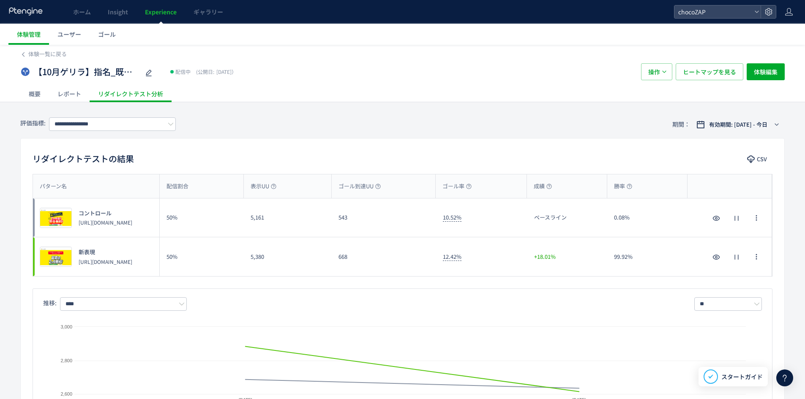
click at [735, 279] on div "パターン名 配信割合 表示UU ゴール到達UU ゴール率 成績 勝率 パターン名 プレビュー コントロール [URL][DOMAIN_NAME] 50% 5,…" at bounding box center [403, 299] width 764 height 251
click at [764, 127] on span "有効期間: [DATE] - 今日" at bounding box center [738, 124] width 58 height 8
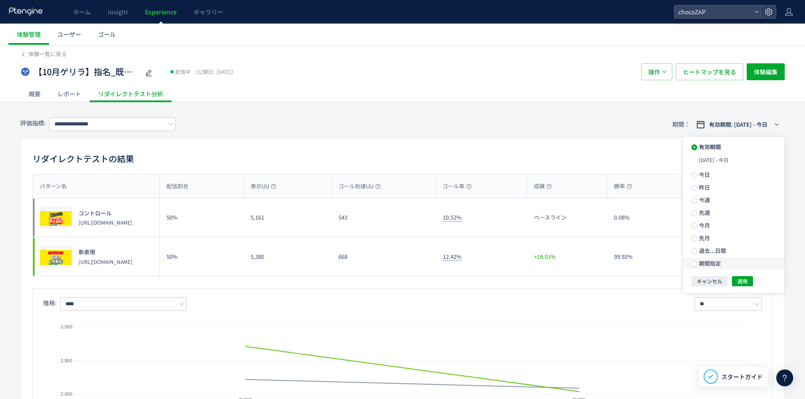
click at [721, 267] on label "期間指定" at bounding box center [733, 264] width 101 height 12
click at [740, 282] on span "適用" at bounding box center [742, 285] width 10 height 10
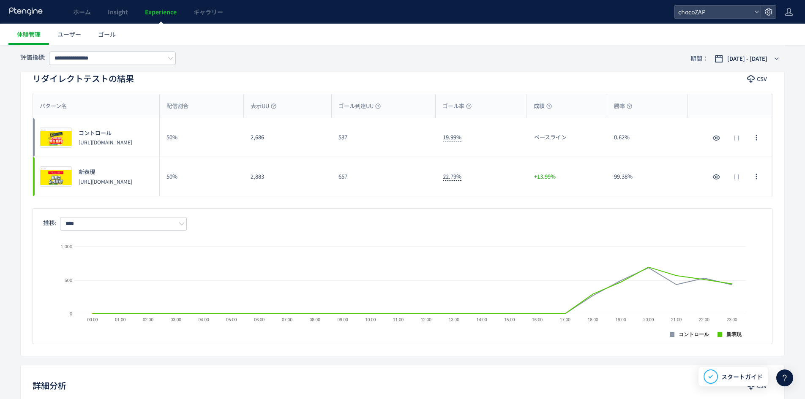
scroll to position [85, 0]
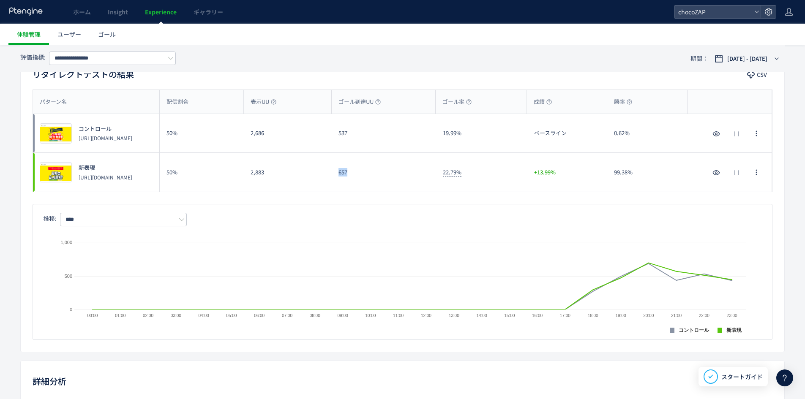
drag, startPoint x: 352, startPoint y: 172, endPoint x: 374, endPoint y: 164, distance: 22.9
click at [415, 171] on div "プレビュー 新表現 [URL][DOMAIN_NAME] 50% 2,883 657 22.79% +13.99% 99.38% プレビュー 新表現 [URL…" at bounding box center [402, 172] width 739 height 39
click at [246, 156] on div "2,883" at bounding box center [288, 172] width 88 height 39
drag, startPoint x: 367, startPoint y: 163, endPoint x: 373, endPoint y: 72, distance: 90.6
click at [365, 157] on div "657" at bounding box center [384, 172] width 104 height 39
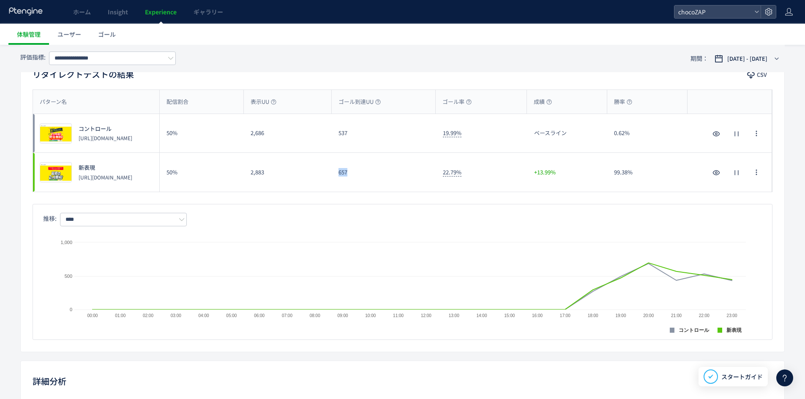
drag, startPoint x: 361, startPoint y: 174, endPoint x: 332, endPoint y: 176, distance: 28.8
click at [332, 176] on div "657" at bounding box center [384, 172] width 104 height 39
drag, startPoint x: 267, startPoint y: 137, endPoint x: 248, endPoint y: 136, distance: 19.0
click at [248, 136] on div "2,686" at bounding box center [288, 133] width 88 height 38
copy div "2,686"
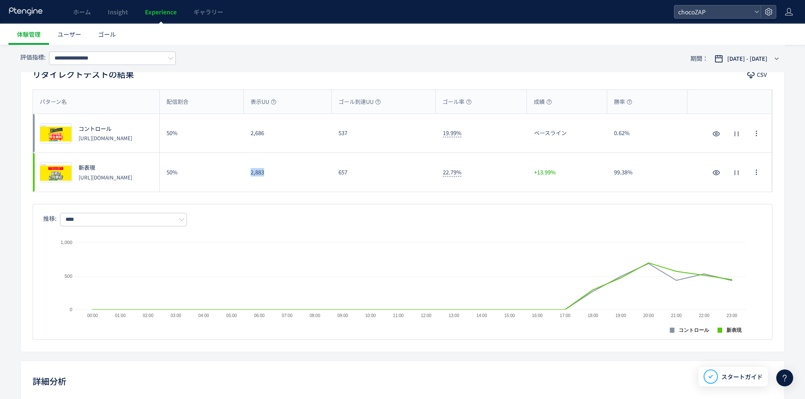
drag, startPoint x: 262, startPoint y: 170, endPoint x: 245, endPoint y: 172, distance: 17.4
click at [245, 172] on div "2,883" at bounding box center [288, 172] width 88 height 39
copy div "2,883"
drag, startPoint x: 351, startPoint y: 136, endPoint x: 339, endPoint y: 135, distance: 11.9
click at [339, 135] on div "537" at bounding box center [384, 133] width 104 height 38
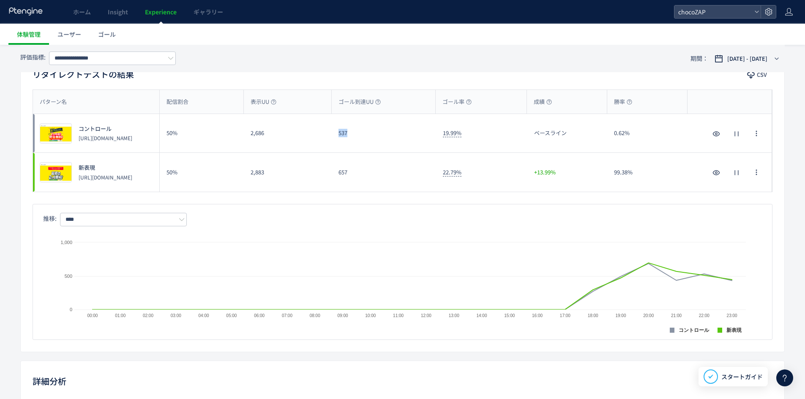
copy div "537"
drag, startPoint x: 351, startPoint y: 173, endPoint x: 327, endPoint y: 173, distance: 24.1
click at [327, 173] on div "プレビュー 新表現 [URL][DOMAIN_NAME] 50% 2,883 657 22.79% +13.99% 99.38% プレビュー 新表現 [URL…" at bounding box center [402, 172] width 739 height 39
copy div "657"
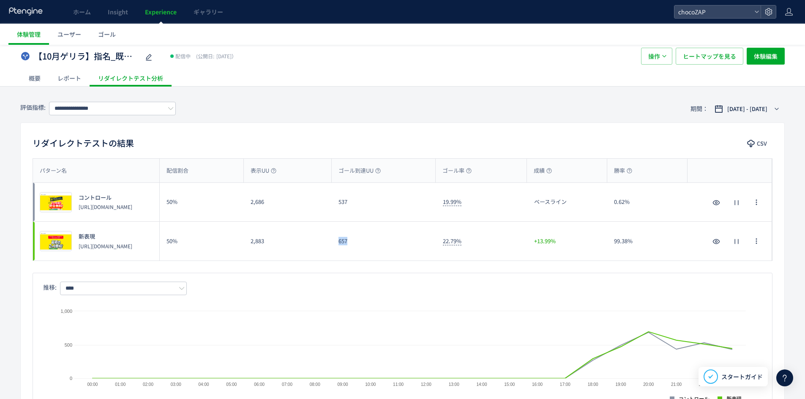
scroll to position [0, 0]
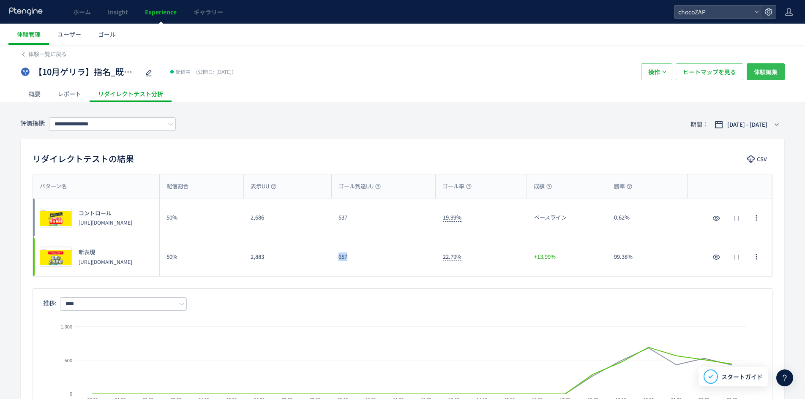
click at [779, 80] on button "体験編集" at bounding box center [766, 71] width 38 height 17
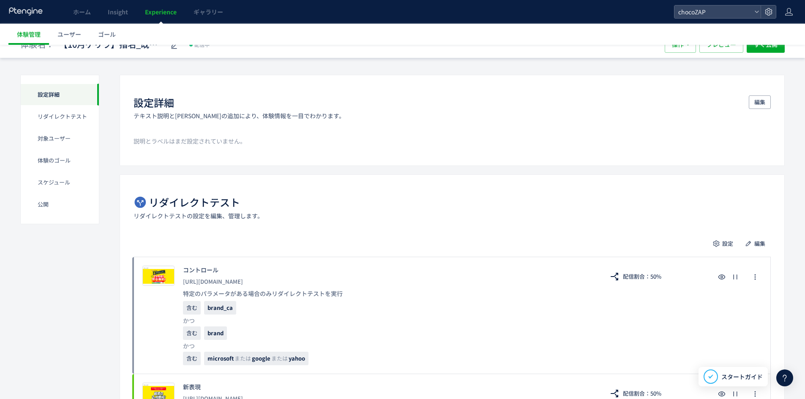
scroll to position [42, 0]
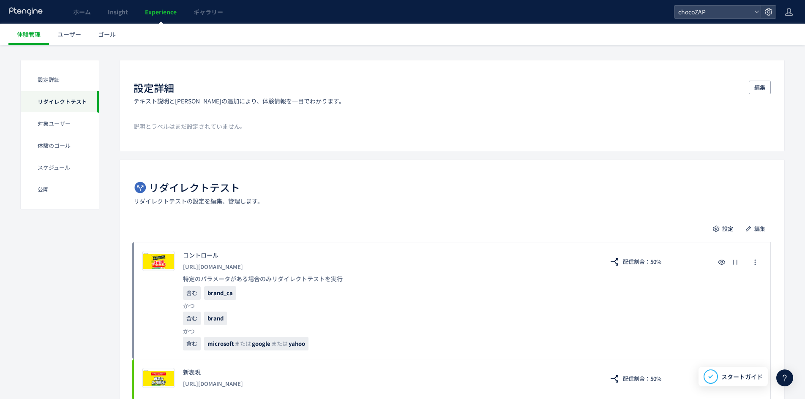
click at [762, 221] on div "リダイレクトテスト リダイレクトテストの設定を編集、管理します。 設定 編集 プレビュー コントロール [URL][DOMAIN_NAME] 特定のパラメータ…" at bounding box center [452, 290] width 665 height 261
click at [758, 228] on span "編集" at bounding box center [759, 229] width 11 height 14
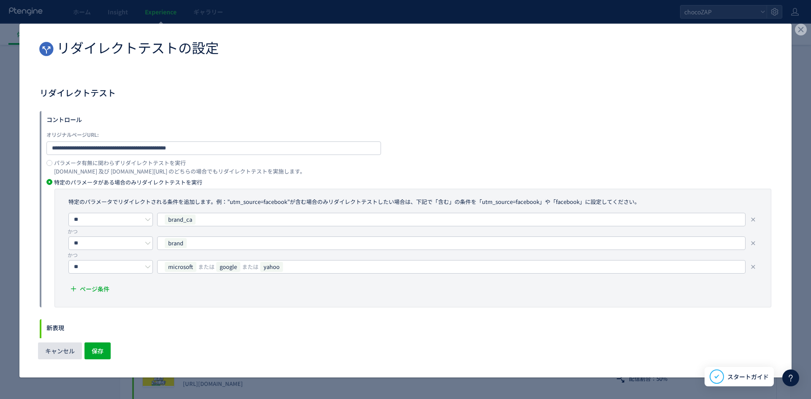
click at [66, 346] on span "キャンセル" at bounding box center [60, 351] width 30 height 17
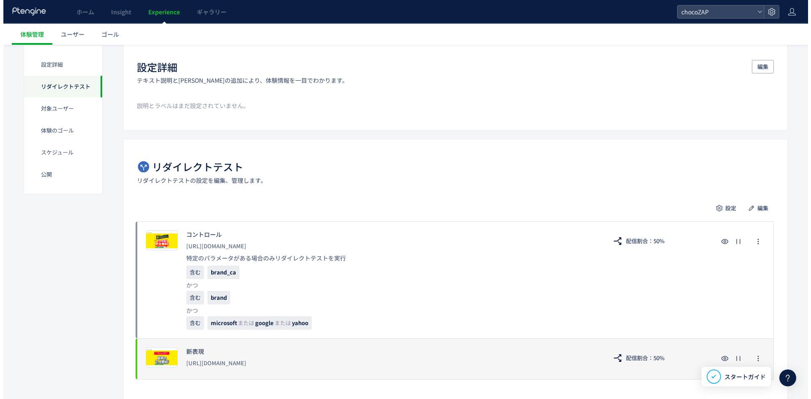
scroll to position [211, 0]
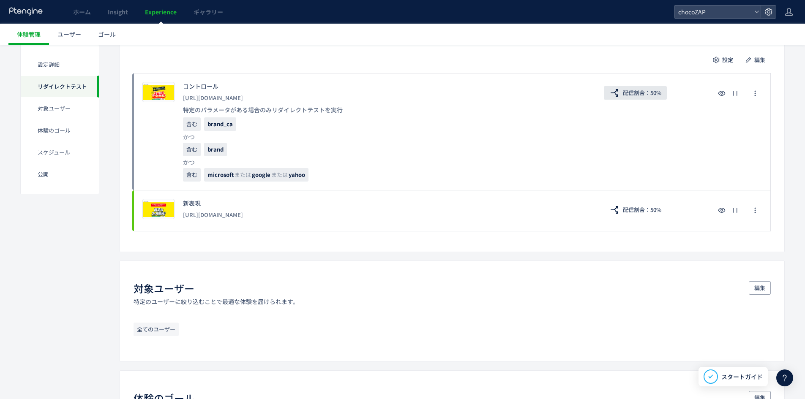
click at [641, 93] on span "配信割合：50%" at bounding box center [642, 93] width 38 height 14
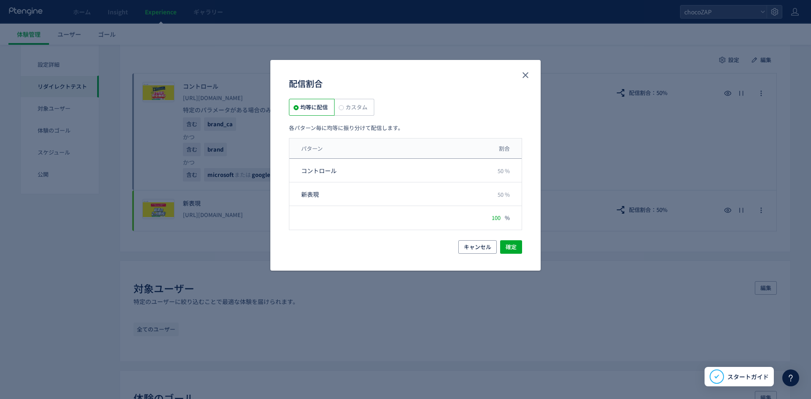
click at [344, 114] on label "カスタム" at bounding box center [355, 107] width 40 height 17
click at [495, 188] on input "**" at bounding box center [497, 193] width 25 height 11
click at [494, 193] on input "**" at bounding box center [497, 193] width 25 height 11
type input "*"
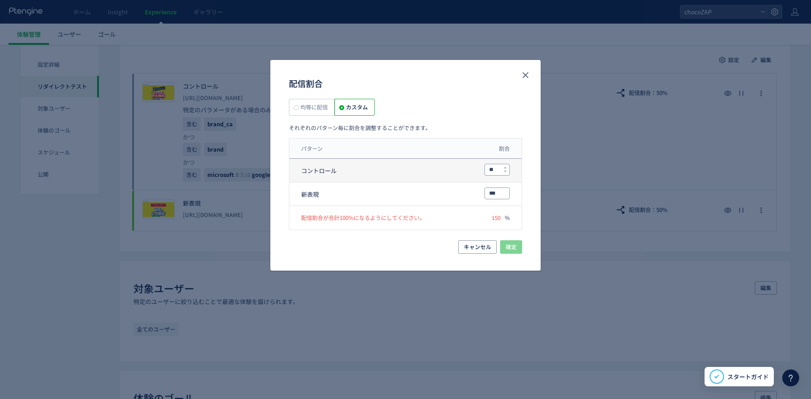
type input "***"
click at [494, 170] on input "**" at bounding box center [497, 169] width 25 height 11
click at [491, 170] on input "**" at bounding box center [497, 169] width 25 height 11
type input "*"
click at [512, 245] on span "確定" at bounding box center [511, 247] width 11 height 14
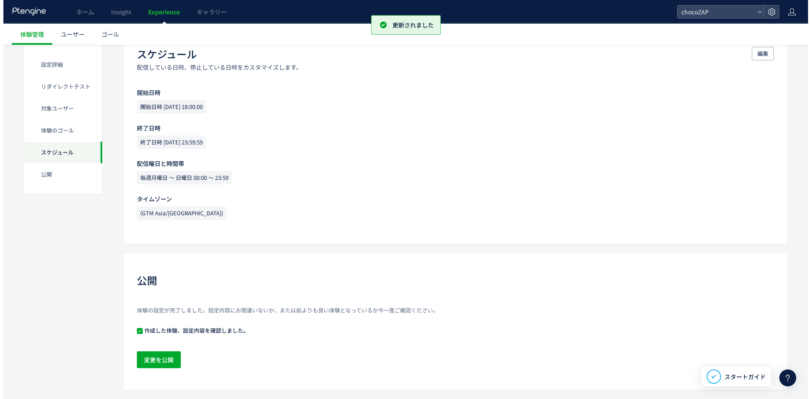
scroll to position [689, 0]
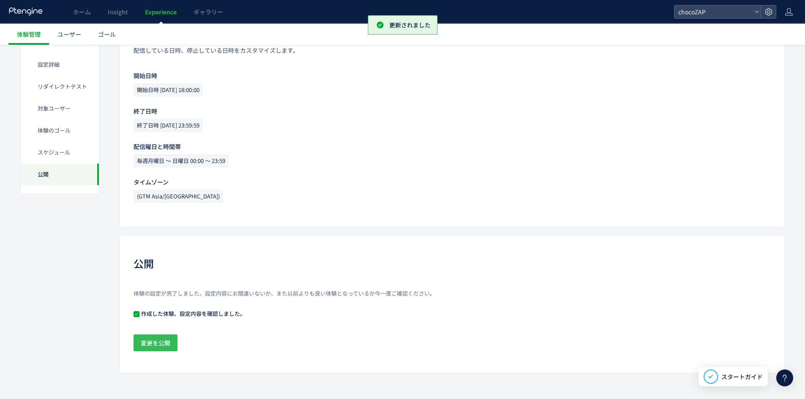
click at [163, 349] on span "変更を公開" at bounding box center [156, 343] width 30 height 17
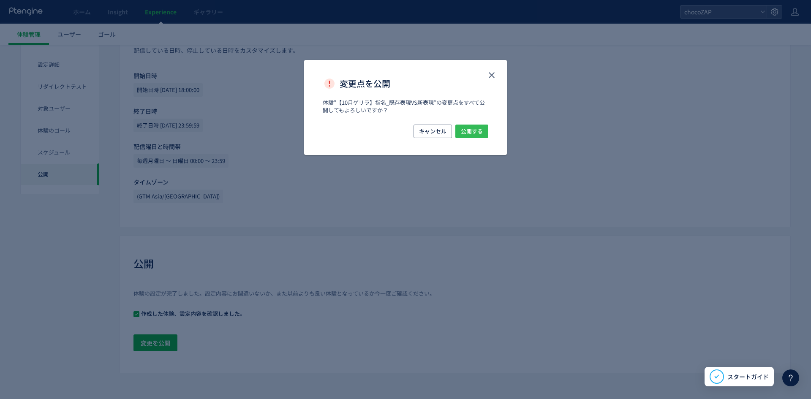
click at [476, 125] on span "公開する" at bounding box center [472, 132] width 22 height 14
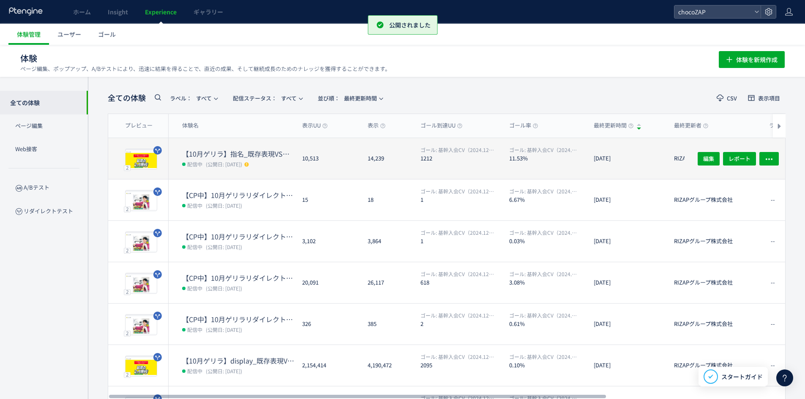
click at [287, 147] on div "【10月ゲリラ】指名_既存表現VS新表現 配信中 (公開日: [DATE])" at bounding box center [232, 158] width 127 height 41
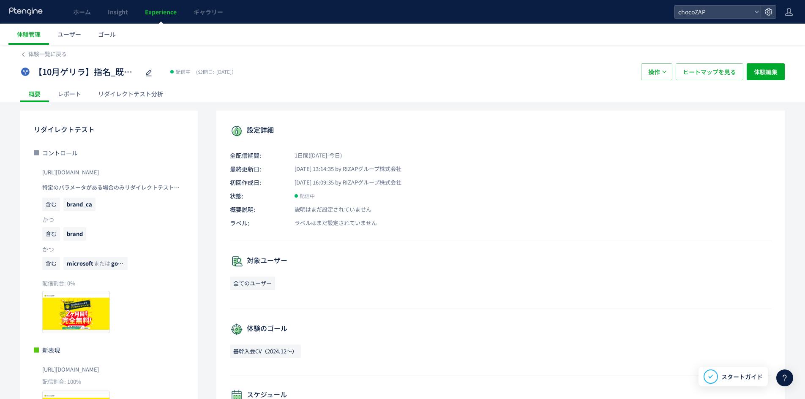
click at [128, 90] on div "リダイレクトテスト分析" at bounding box center [131, 93] width 82 height 17
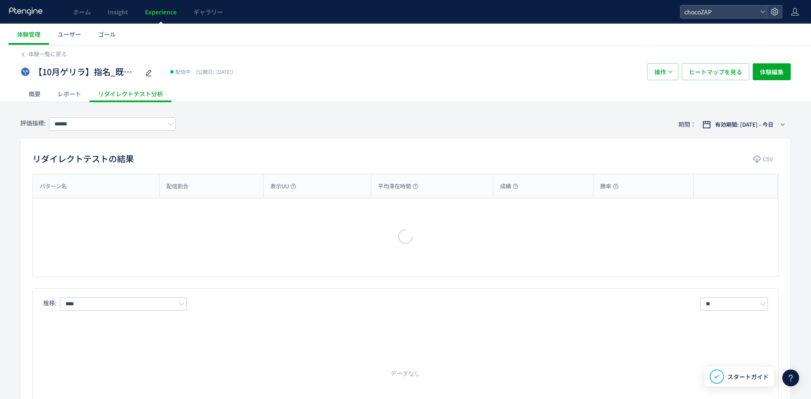
type input "**********"
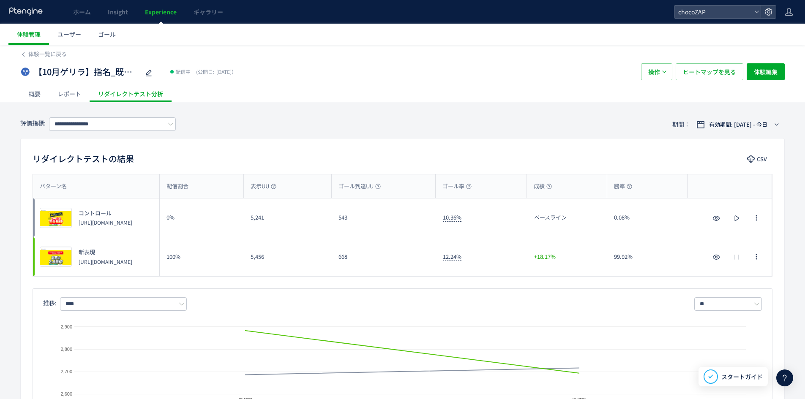
click at [27, 92] on div "概要" at bounding box center [34, 93] width 29 height 17
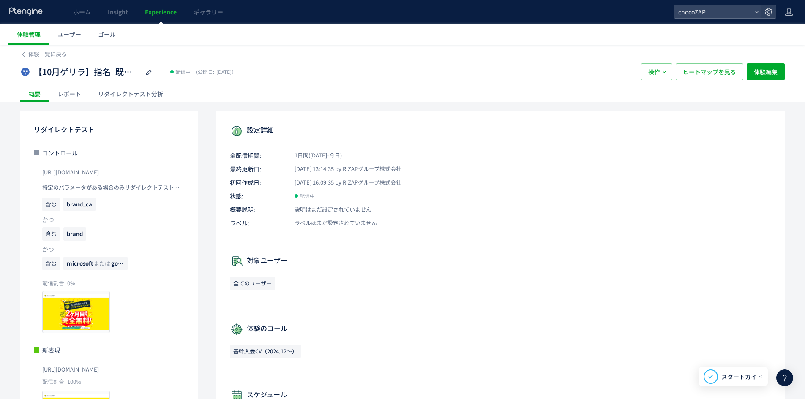
click at [41, 62] on div "【10月ゲリラ】指名_既存表現VS新表現 配信中 (公開日: [DATE]） 操作 ヒートマップを見る 体験編集" at bounding box center [402, 71] width 764 height 27
click at [66, 58] on div "【10月ゲリラ】指名_既存表現VS新表現 配信中 (公開日: [DATE]） 操作 ヒートマップを見る 体験編集" at bounding box center [402, 71] width 764 height 27
click at [57, 57] on span "体験一覧に戻る" at bounding box center [47, 54] width 38 height 8
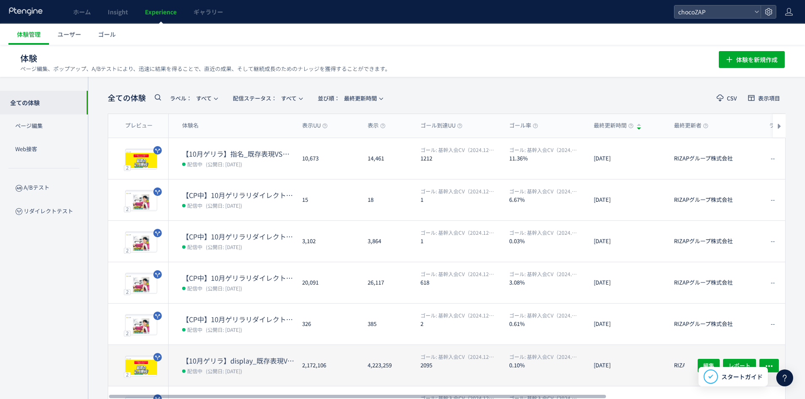
click at [271, 356] on dt "【10月ゲリラ】display_既存表現VS新表現（display全媒体）" at bounding box center [238, 361] width 113 height 10
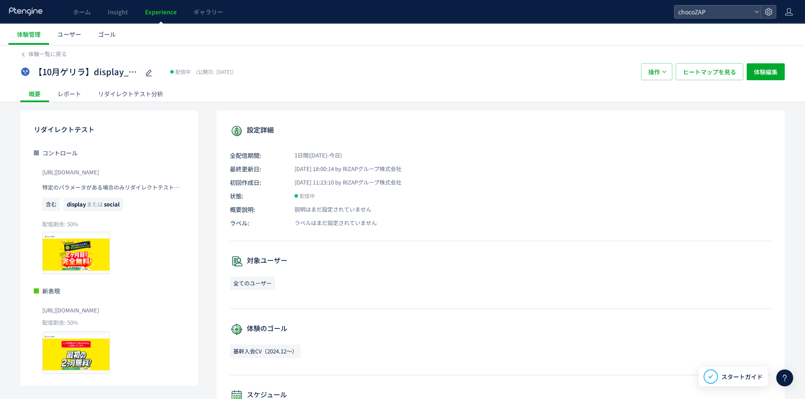
click at [129, 96] on div "リダイレクトテスト分析" at bounding box center [131, 93] width 82 height 17
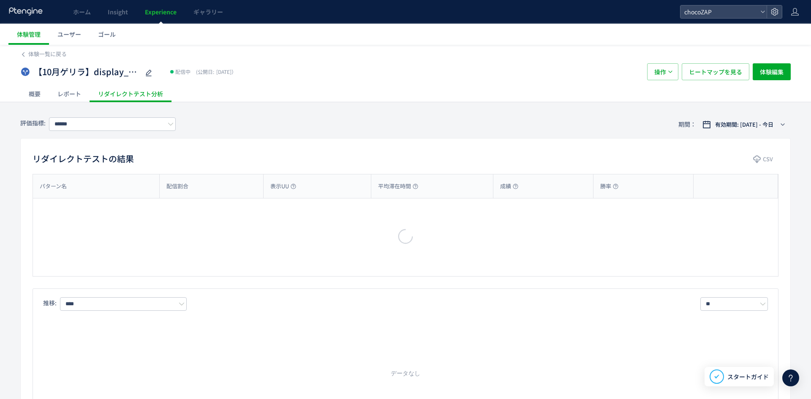
type input "**********"
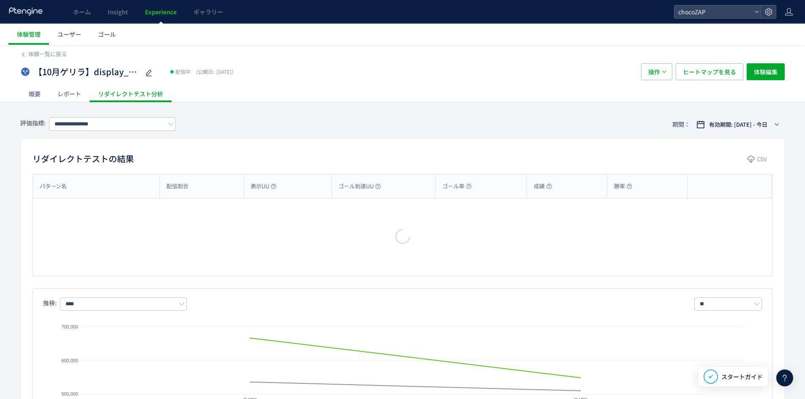
click at [33, 88] on div "概要" at bounding box center [34, 93] width 29 height 17
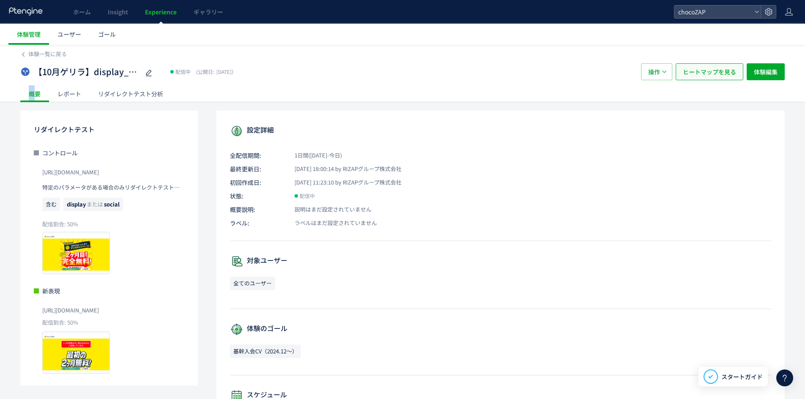
click at [741, 73] on button "ヒートマップを見る" at bounding box center [710, 71] width 68 height 17
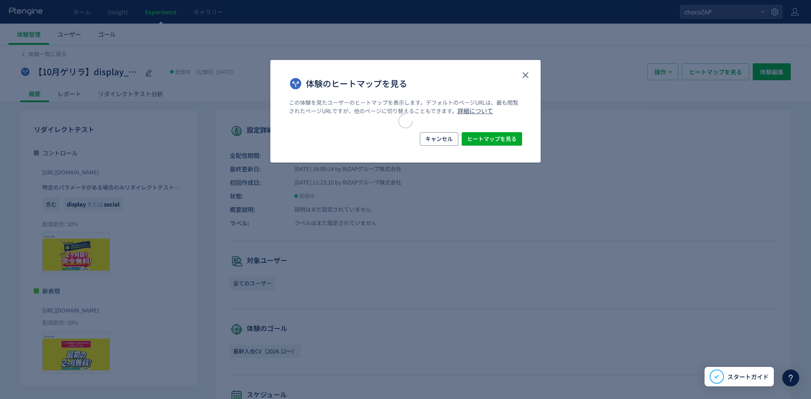
click at [768, 75] on div "体験のヒートマップを見る この体験を見たユーザーのヒートマップを表示します。デフォルトのページURLは、最も閲覧されたページURLですが、他のページに切り替え…" at bounding box center [405, 199] width 811 height 399
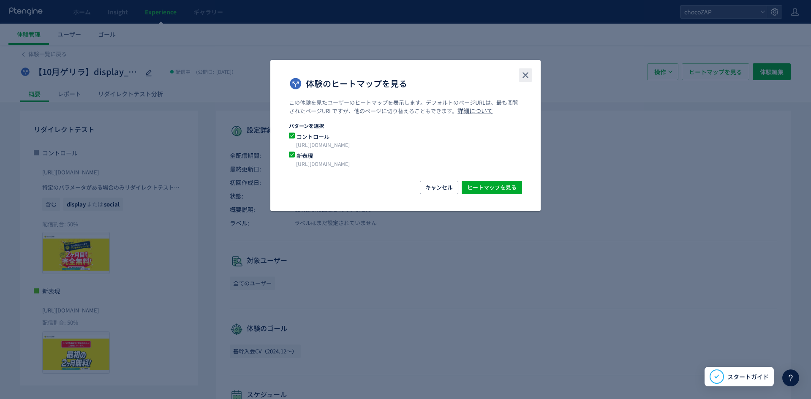
click at [532, 78] on button "close" at bounding box center [526, 75] width 14 height 14
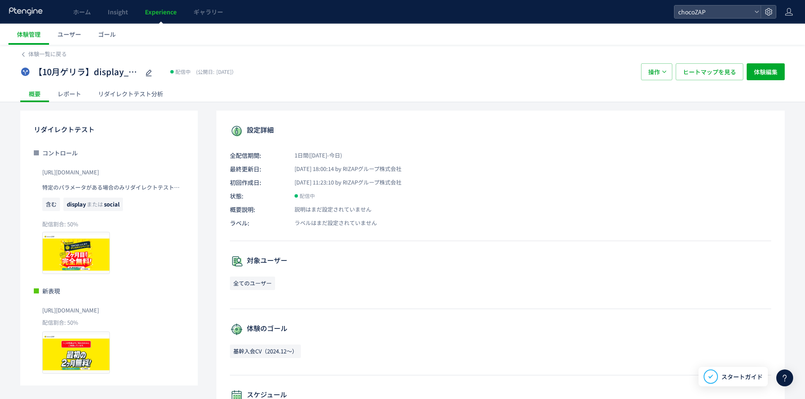
click at [785, 70] on div "体験一覧に戻る 【10月ゲリラ】display_既存表現VS新表現（display全媒体） 配信中 (公開日: [DATE]） 操作 ヒートマップを見る 体験…" at bounding box center [402, 73] width 805 height 57
click at [784, 69] on button "体験編集" at bounding box center [766, 71] width 38 height 17
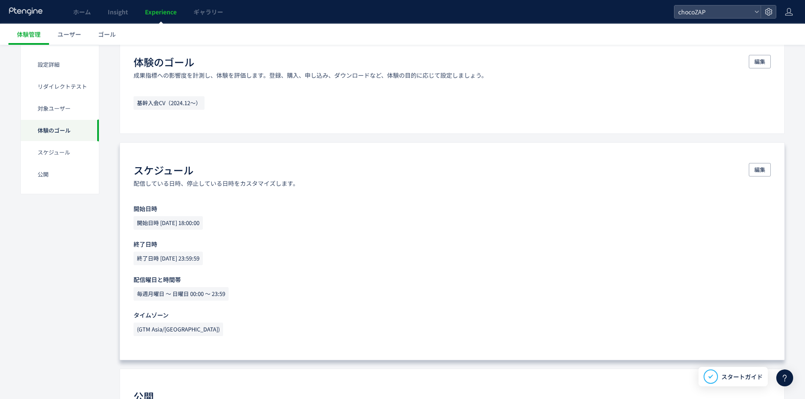
scroll to position [549, 0]
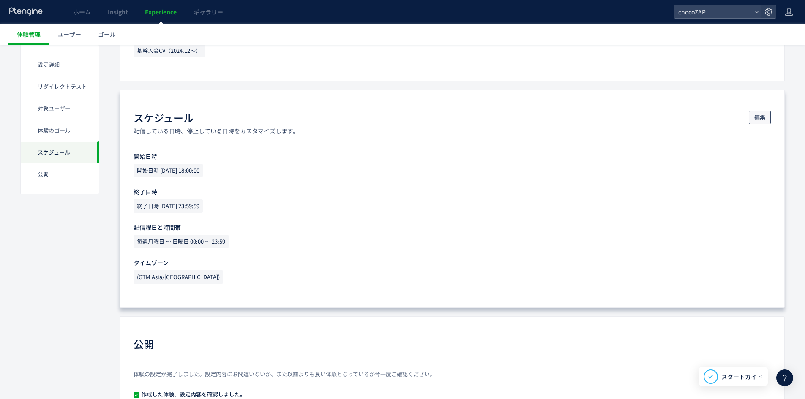
click at [758, 113] on span "編集" at bounding box center [759, 118] width 11 height 14
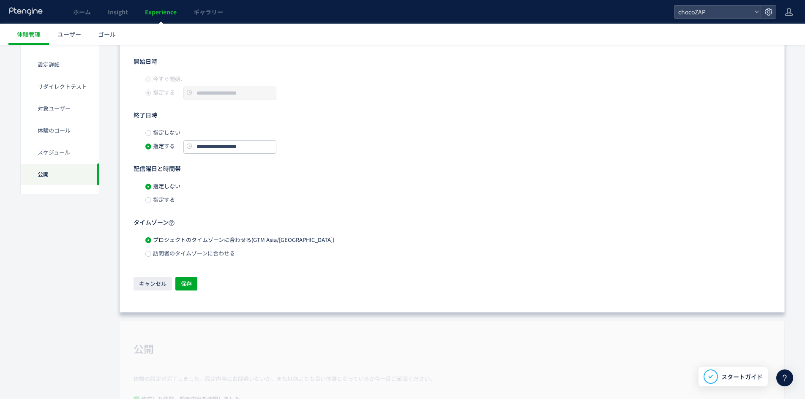
scroll to position [645, 0]
drag, startPoint x: 147, startPoint y: 264, endPoint x: 150, endPoint y: 268, distance: 5.1
click at [147, 266] on div "**********" at bounding box center [452, 174] width 637 height 235
click at [150, 268] on div "**********" at bounding box center [452, 174] width 637 height 235
click at [150, 270] on div "**********" at bounding box center [452, 174] width 637 height 235
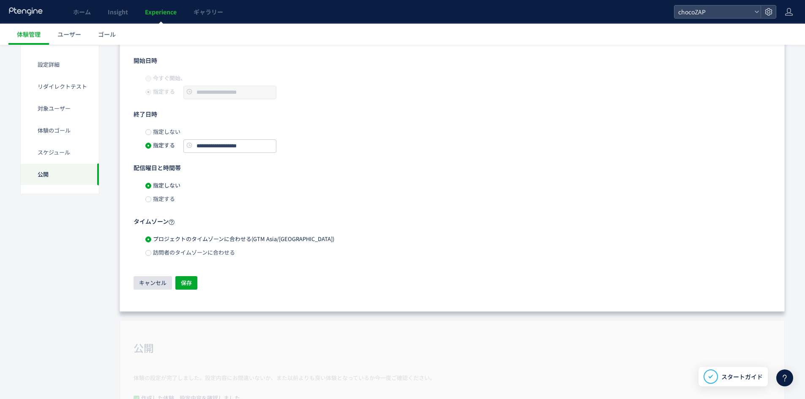
click at [152, 276] on div "**********" at bounding box center [452, 174] width 637 height 235
click at [153, 281] on span "キャンセル" at bounding box center [152, 283] width 27 height 14
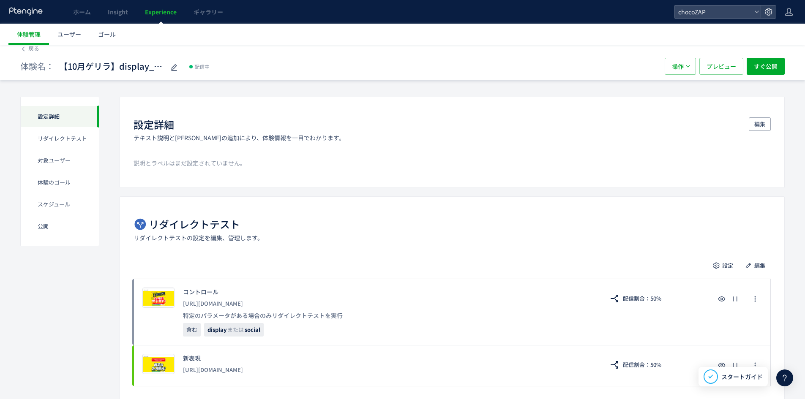
scroll to position [0, 0]
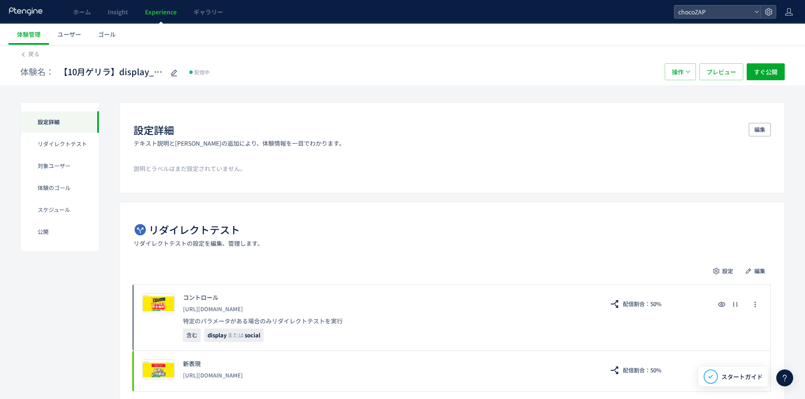
click at [28, 52] on link "戻る" at bounding box center [29, 54] width 19 height 8
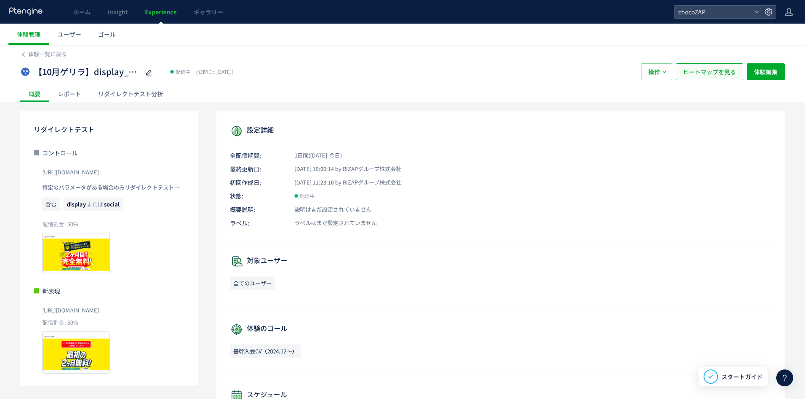
click at [691, 78] on span "ヒートマップを見る" at bounding box center [709, 71] width 53 height 17
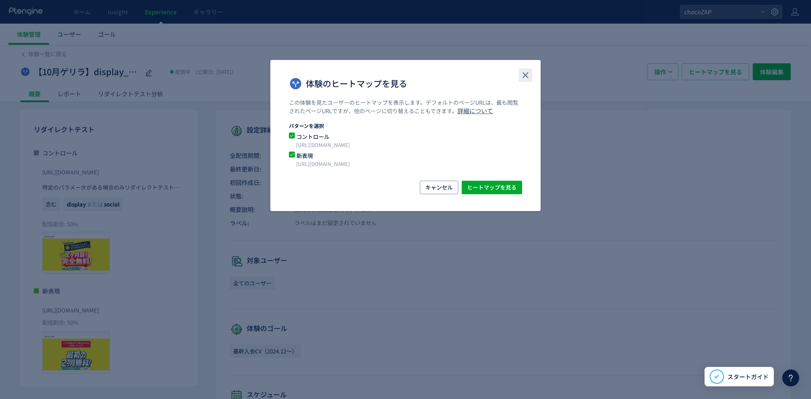
click at [525, 75] on icon "close" at bounding box center [526, 75] width 10 height 10
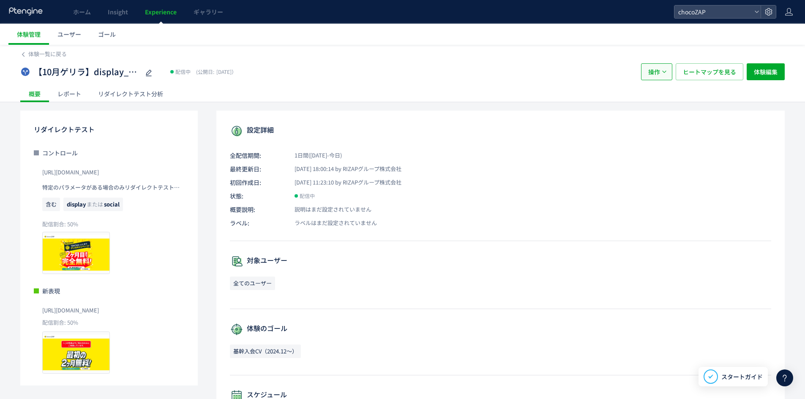
click at [670, 78] on button "操作" at bounding box center [656, 71] width 31 height 17
click at [654, 101] on li "停止" at bounding box center [656, 97] width 29 height 15
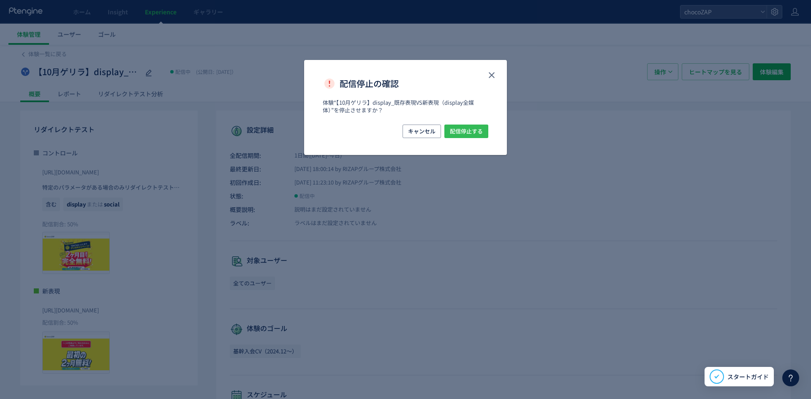
click at [479, 125] on div "キャンセル 配信停止する" at bounding box center [406, 132] width 166 height 14
click at [477, 131] on span "配信停止する" at bounding box center [466, 132] width 33 height 14
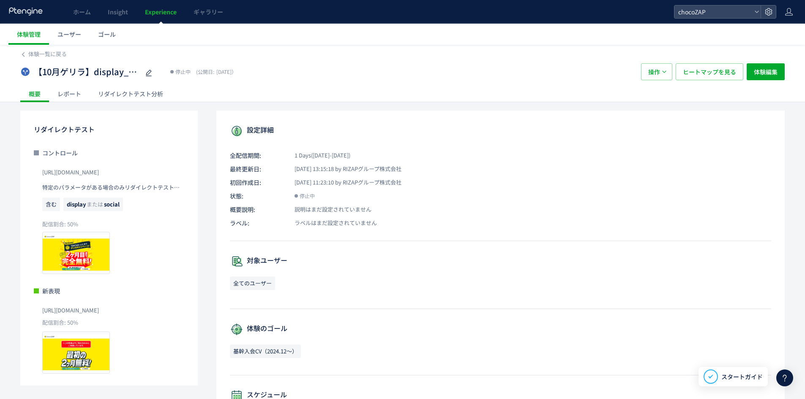
click at [51, 61] on div "【10月ゲリラ】display_既存表現VS新表現（display全媒体） 停止中 (公開日: [DATE]） 操作 ヒートマップを見る 体験編集" at bounding box center [402, 71] width 764 height 27
click at [90, 56] on div "体験一覧に戻る" at bounding box center [402, 52] width 764 height 14
click at [68, 56] on div "体験一覧に戻る" at bounding box center [402, 52] width 764 height 14
click at [62, 56] on span "体験一覧に戻る" at bounding box center [47, 54] width 38 height 8
